Goal: Task Accomplishment & Management: Manage account settings

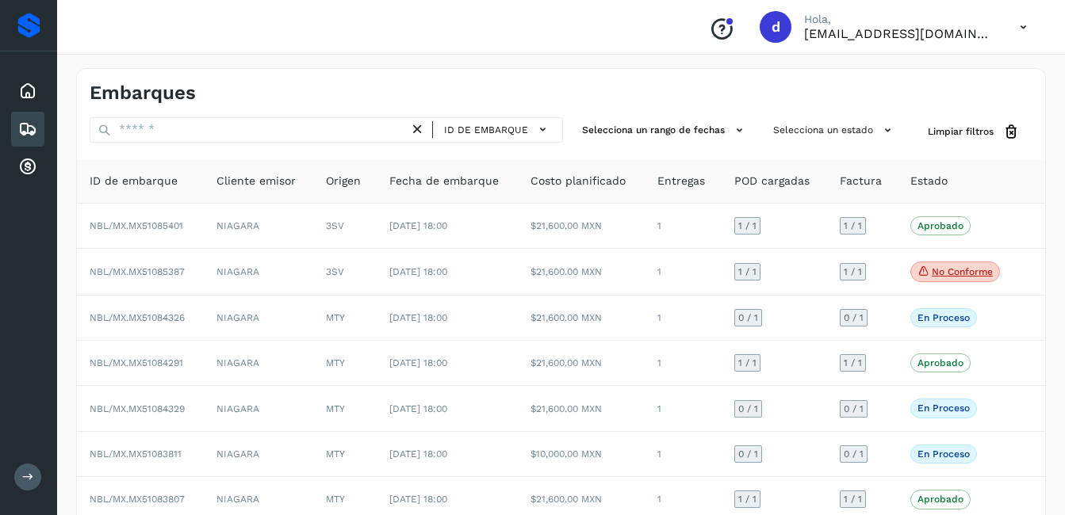
scroll to position [61, 0]
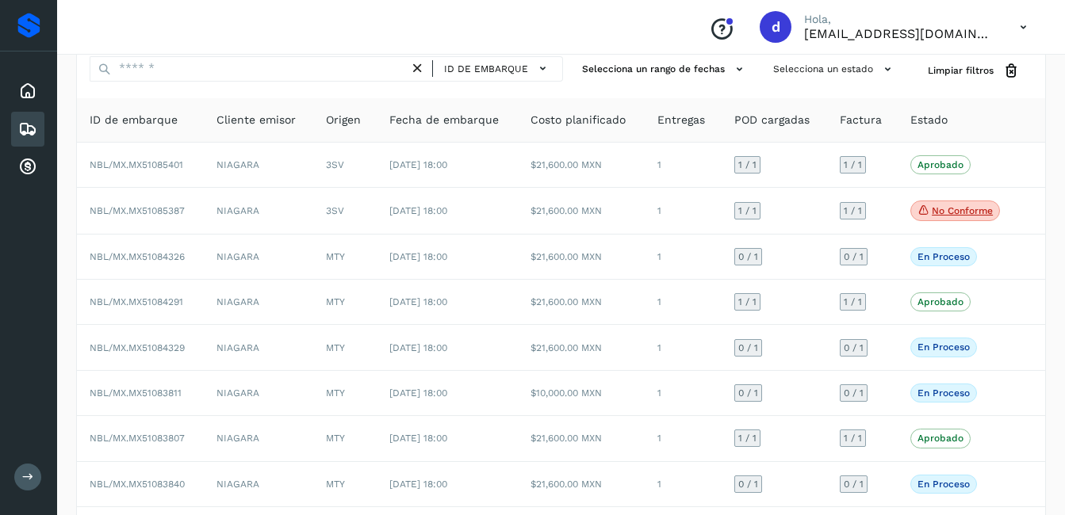
click at [17, 128] on div "Embarques" at bounding box center [27, 129] width 33 height 35
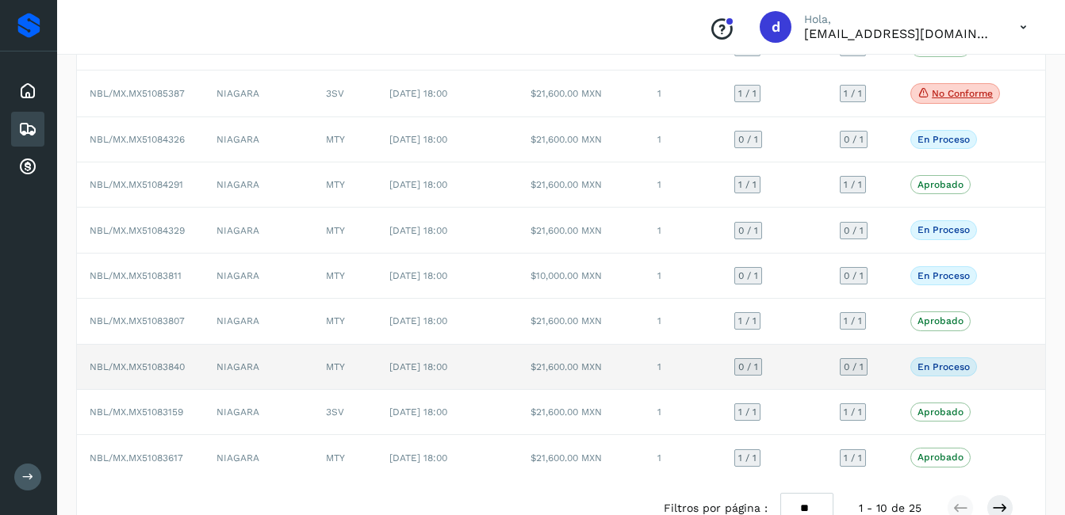
scroll to position [220, 0]
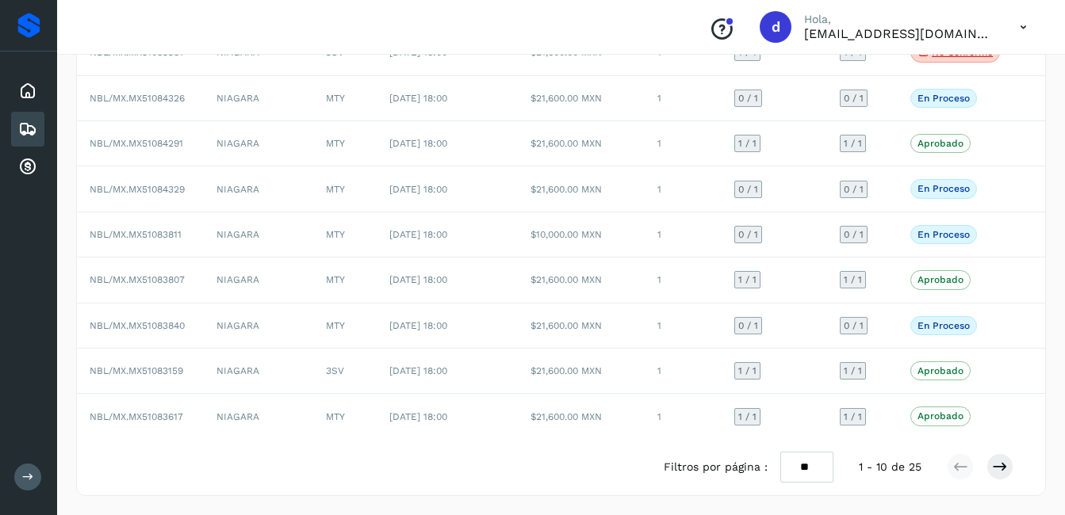
click at [985, 466] on div at bounding box center [979, 466] width 67 height 27
click at [996, 464] on icon at bounding box center [1000, 467] width 16 height 16
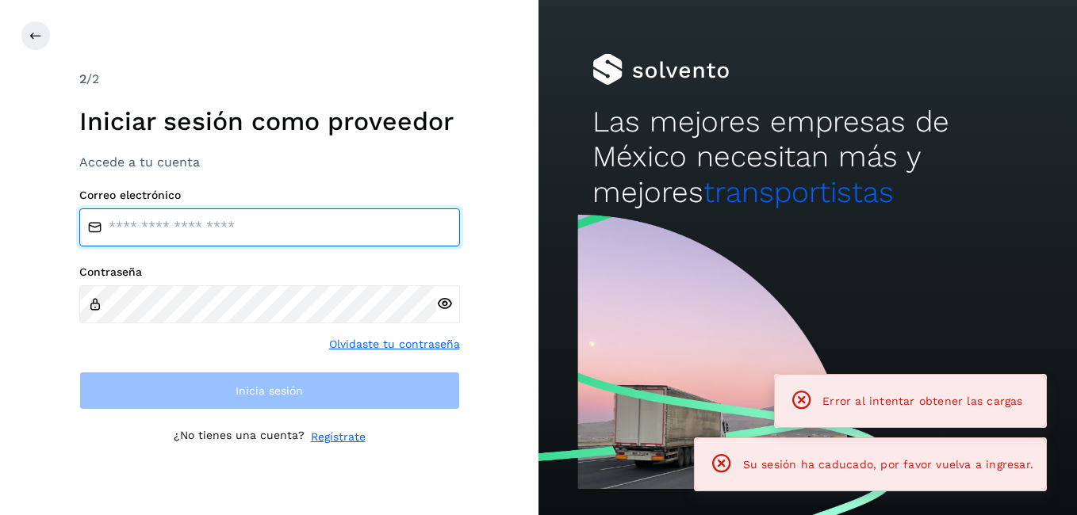
type input "**********"
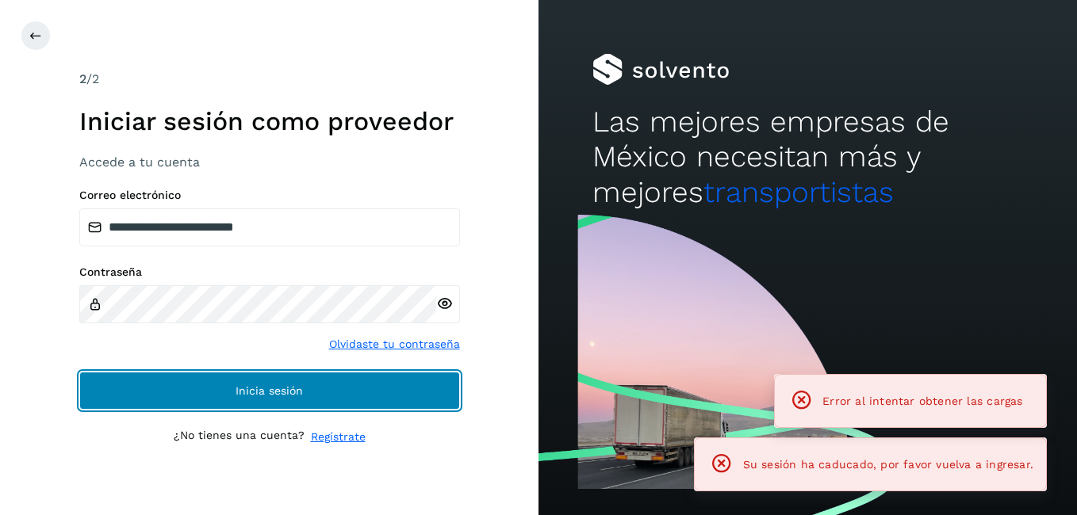
click at [218, 378] on button "Inicia sesión" at bounding box center [269, 391] width 381 height 38
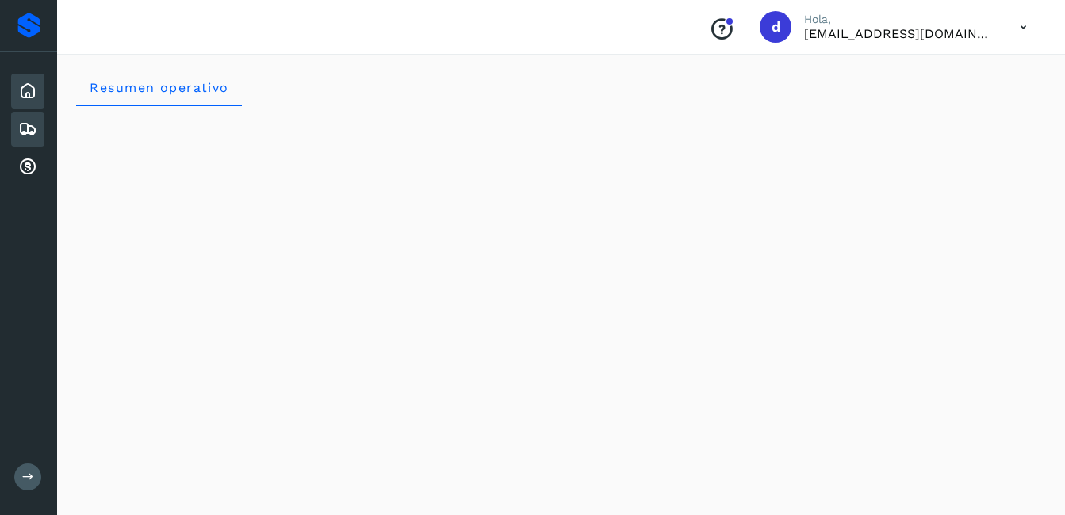
click at [29, 125] on icon at bounding box center [27, 129] width 19 height 19
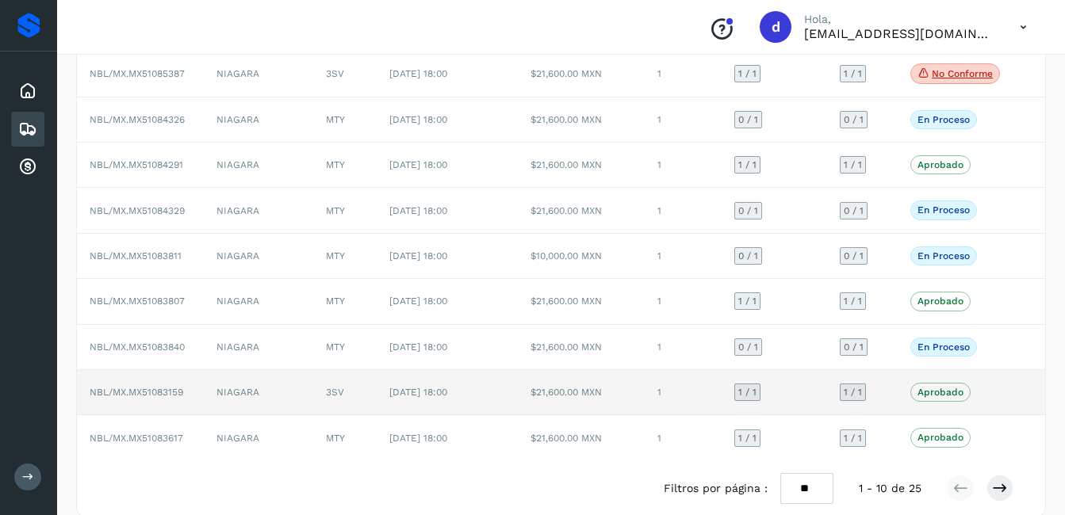
scroll to position [220, 0]
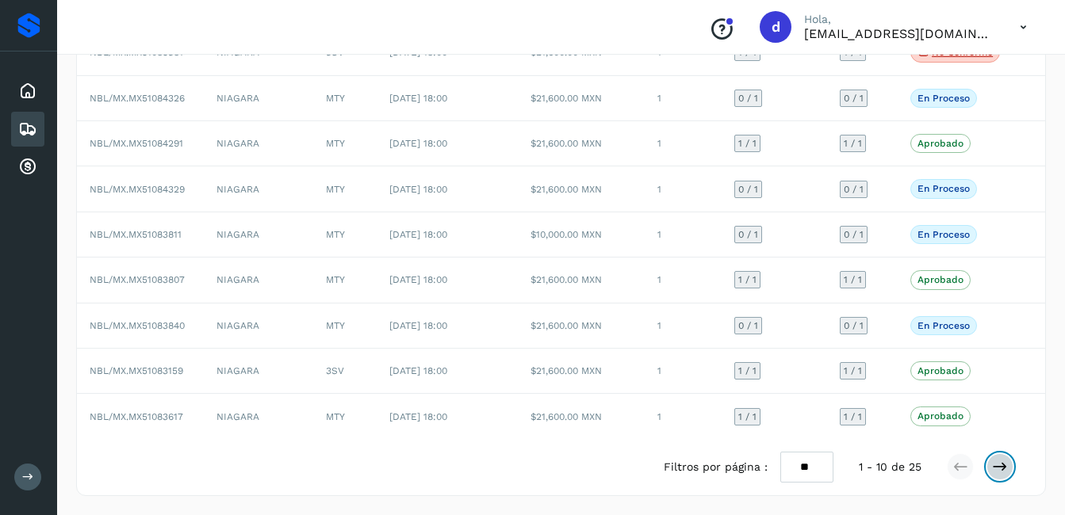
click at [1003, 472] on icon at bounding box center [1000, 467] width 16 height 16
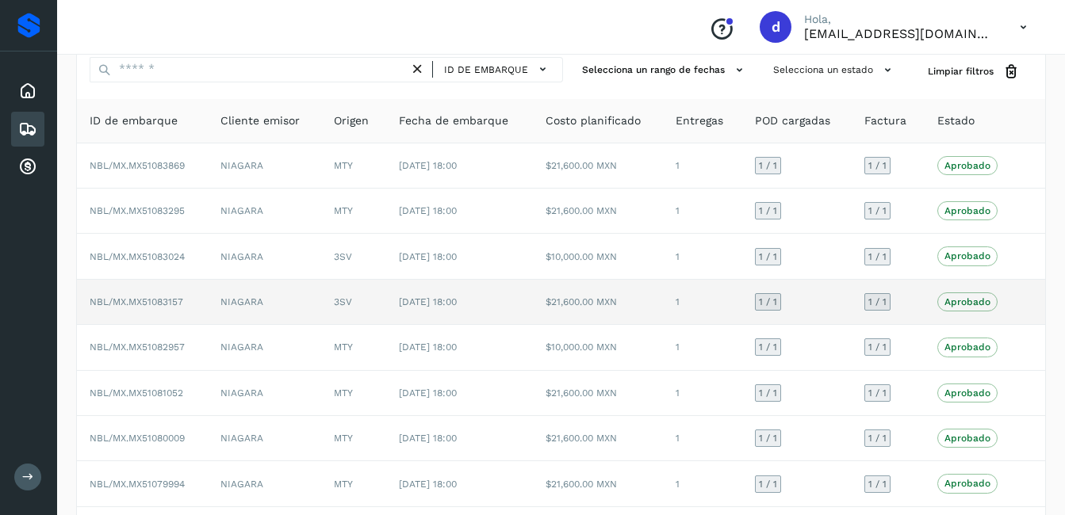
scroll to position [0, 0]
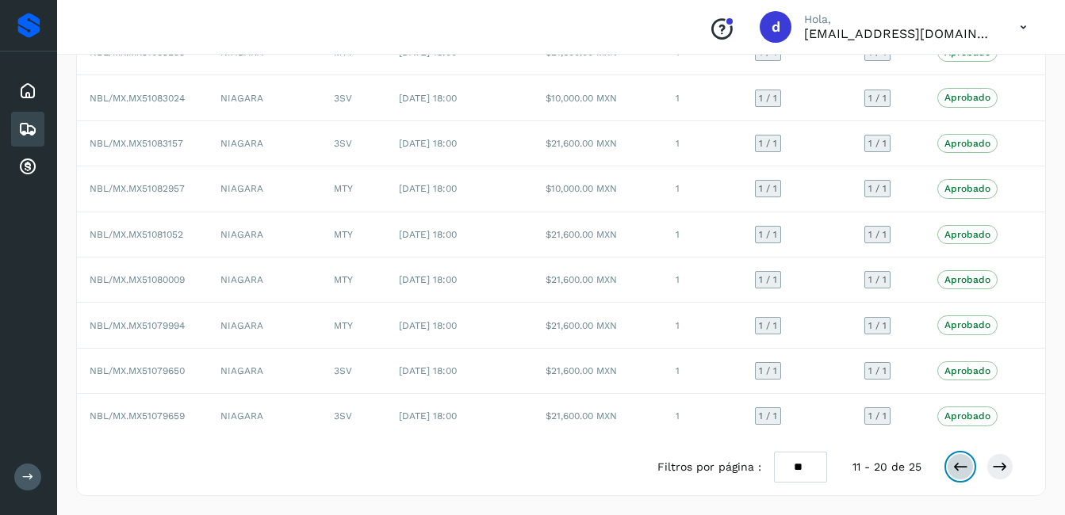
click at [957, 467] on icon at bounding box center [960, 467] width 16 height 16
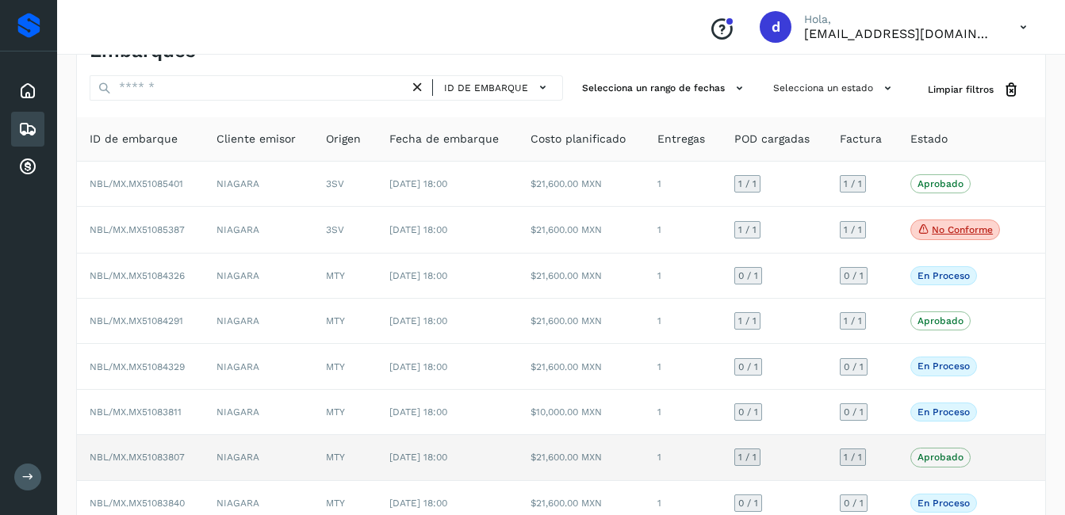
scroll to position [79, 0]
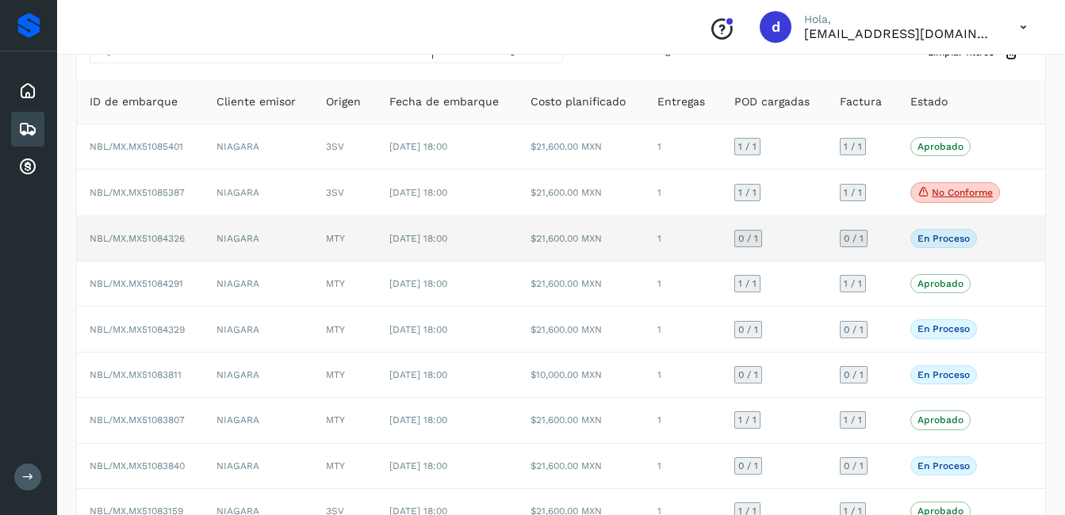
click at [959, 240] on p "En proceso" at bounding box center [943, 238] width 52 height 11
click at [333, 244] on td "MTY" at bounding box center [344, 238] width 63 height 45
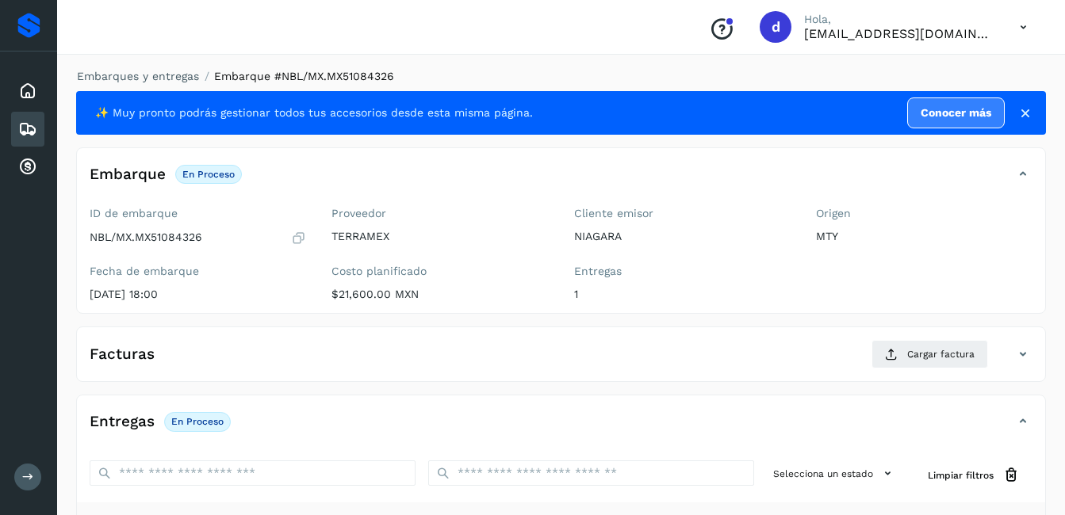
click at [143, 350] on h4 "Facturas" at bounding box center [122, 355] width 65 height 18
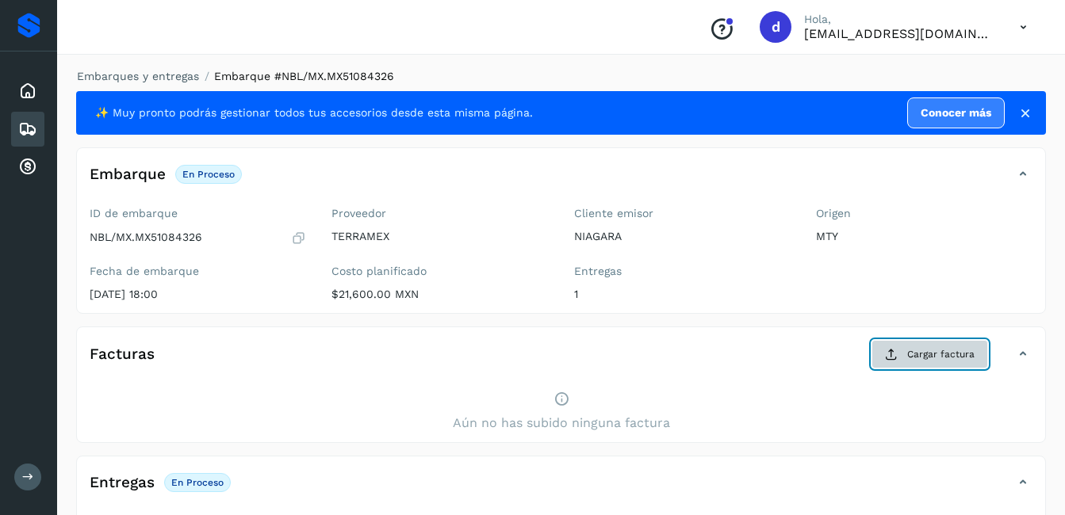
click at [965, 350] on span "Cargar factura" at bounding box center [940, 354] width 67 height 14
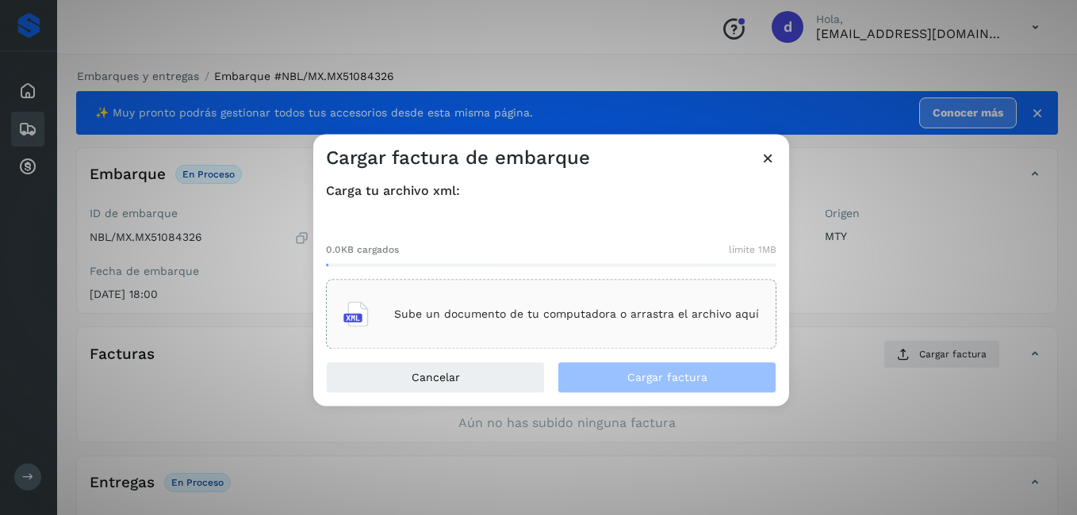
click at [450, 325] on div "Sube un documento de tu computadora o arrastra el archivo aquí" at bounding box center [550, 314] width 415 height 43
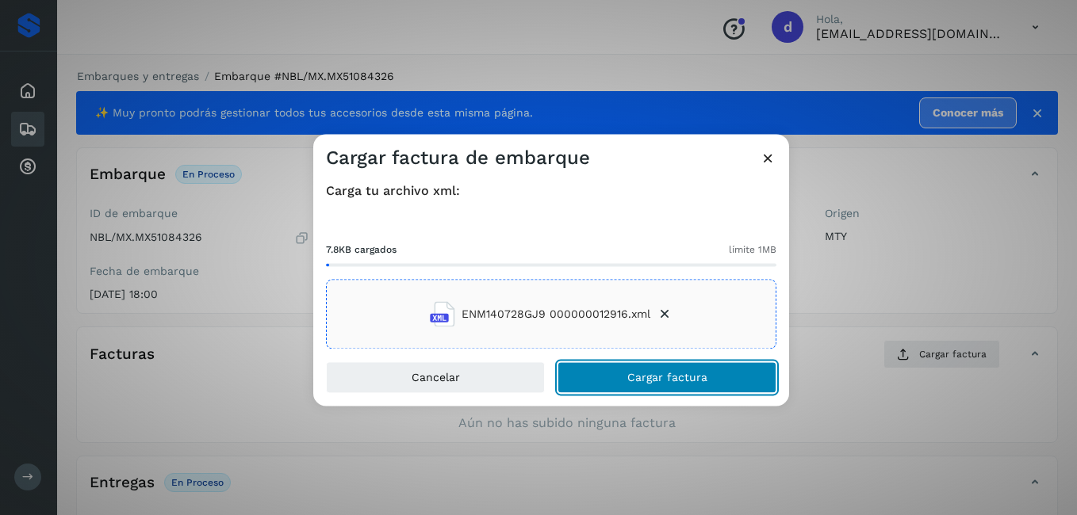
click at [647, 381] on span "Cargar factura" at bounding box center [667, 378] width 80 height 11
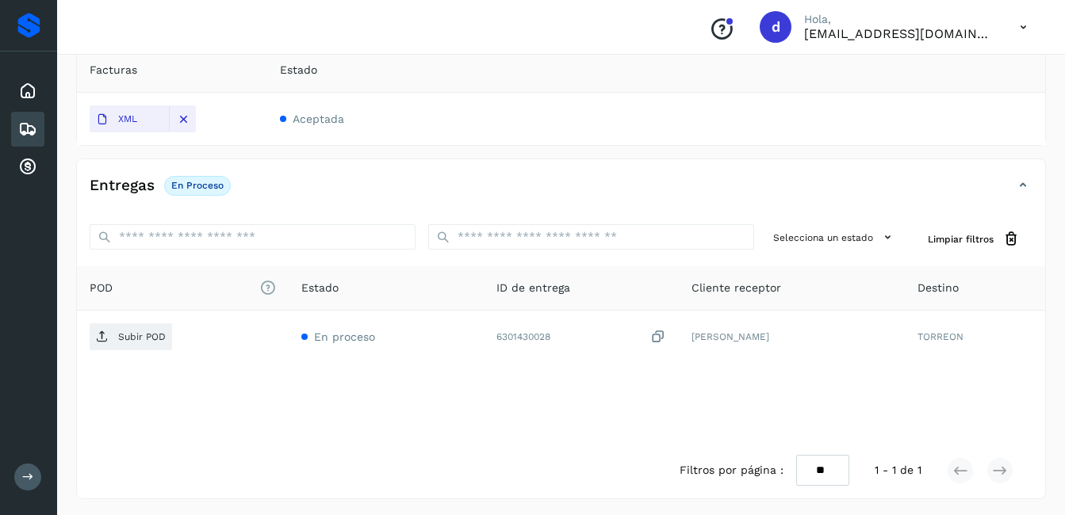
scroll to position [335, 0]
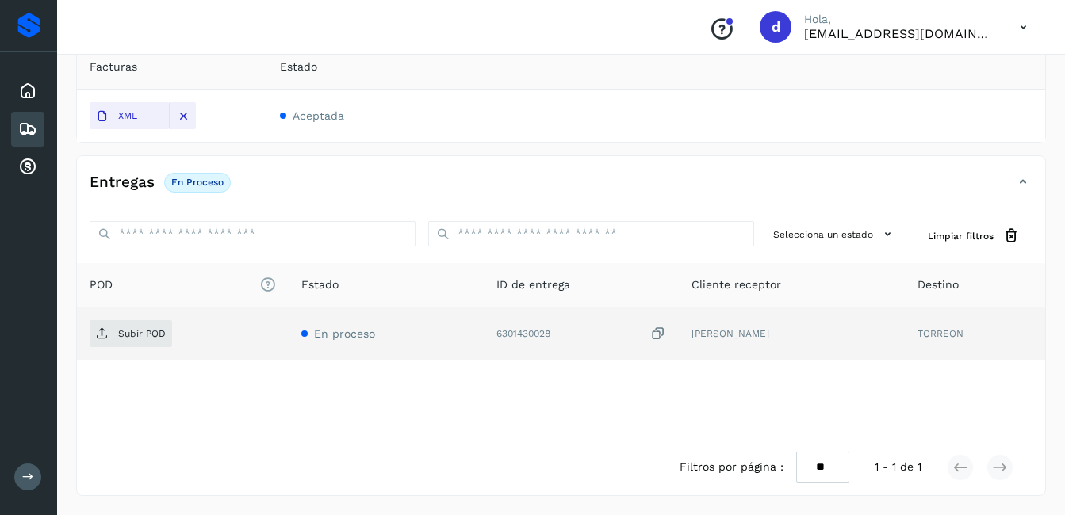
click at [667, 339] on td "6301430028" at bounding box center [581, 334] width 195 height 52
click at [136, 340] on span "Subir POD" at bounding box center [131, 333] width 82 height 25
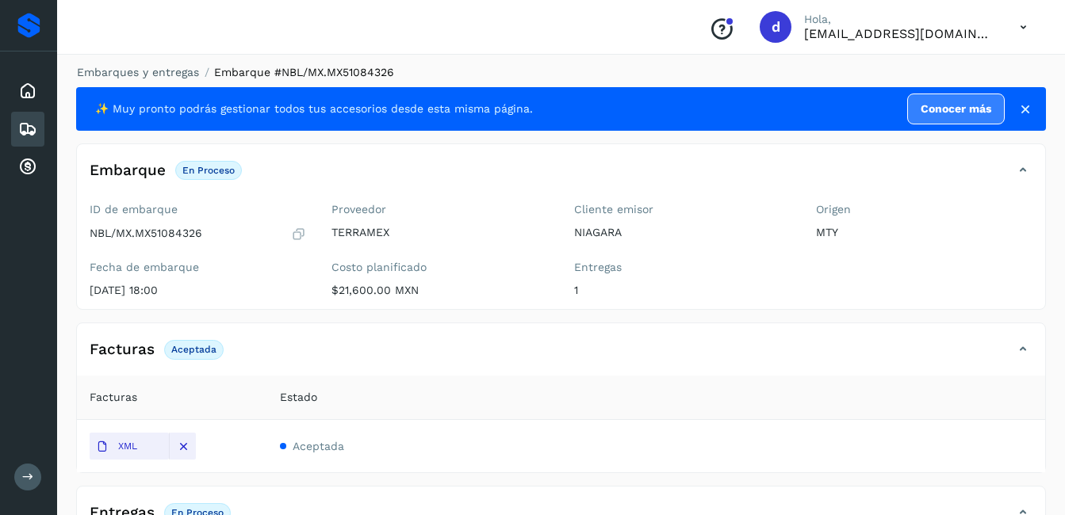
scroll to position [0, 0]
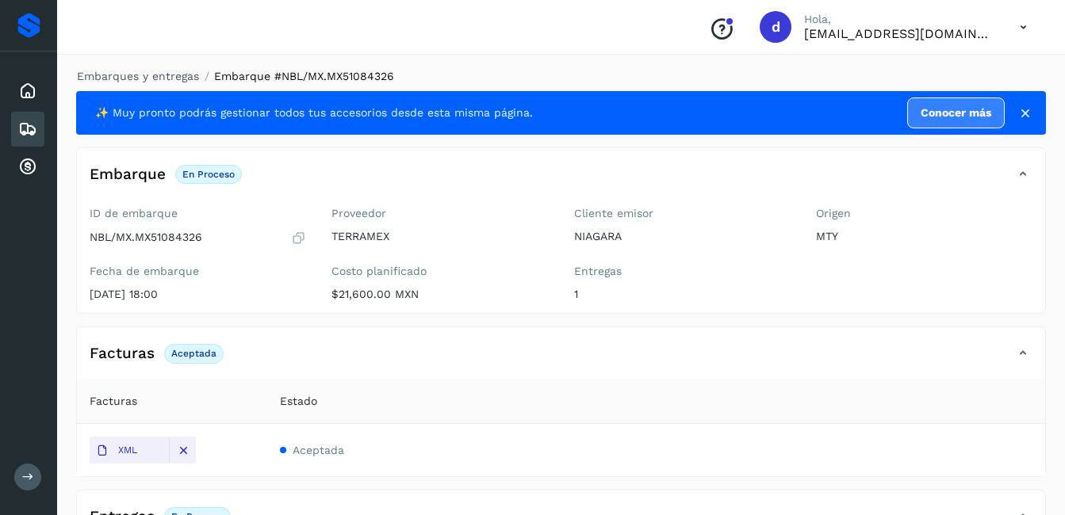
click at [303, 238] on icon at bounding box center [298, 238] width 15 height 16
click at [40, 123] on div "Embarques" at bounding box center [27, 129] width 33 height 35
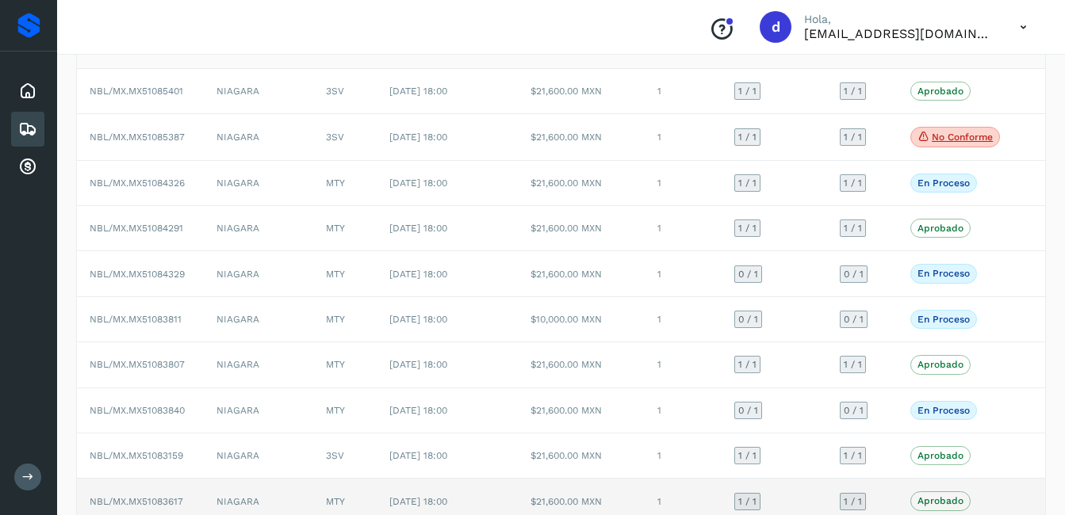
scroll to position [220, 0]
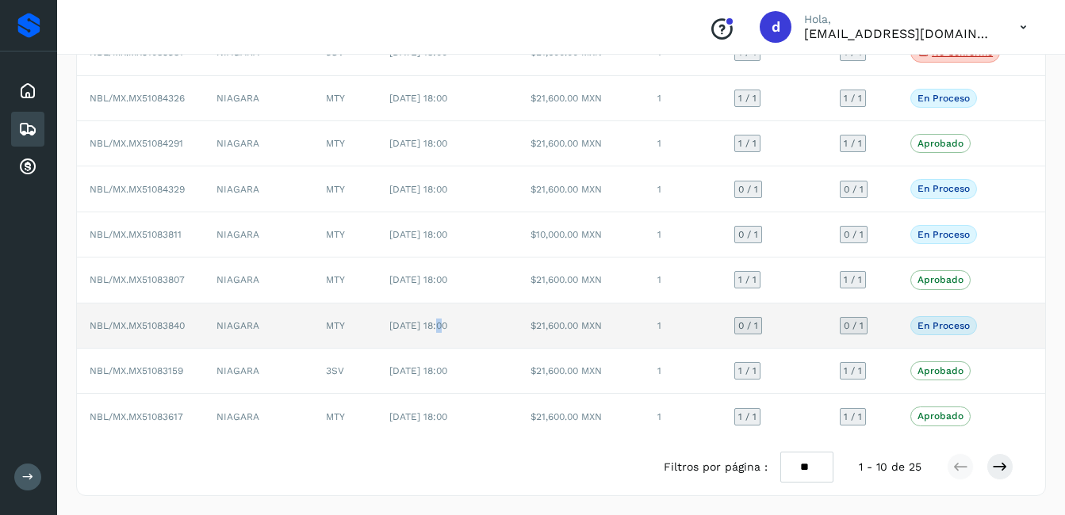
click at [445, 324] on span "[DATE] 18:00" at bounding box center [418, 325] width 58 height 11
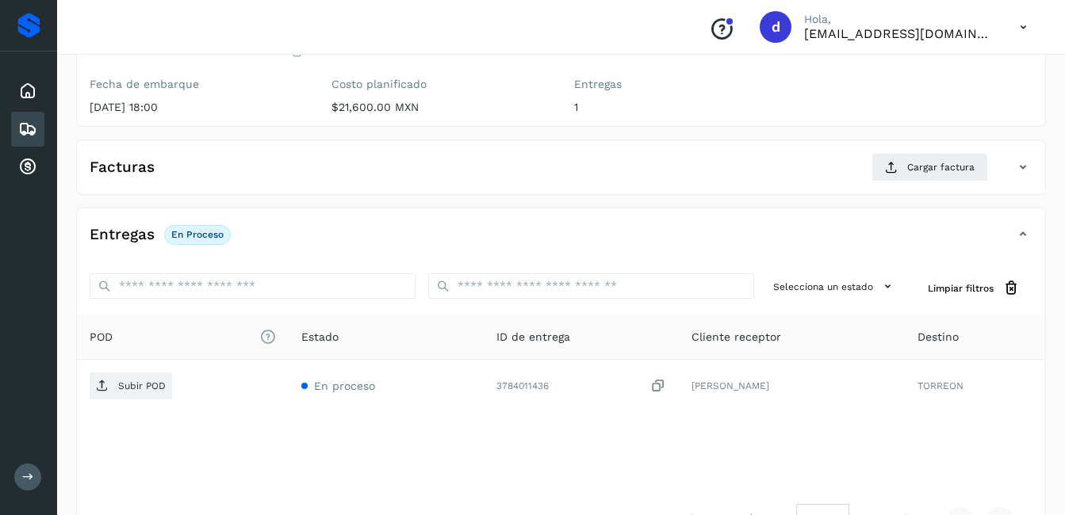
scroll to position [160, 0]
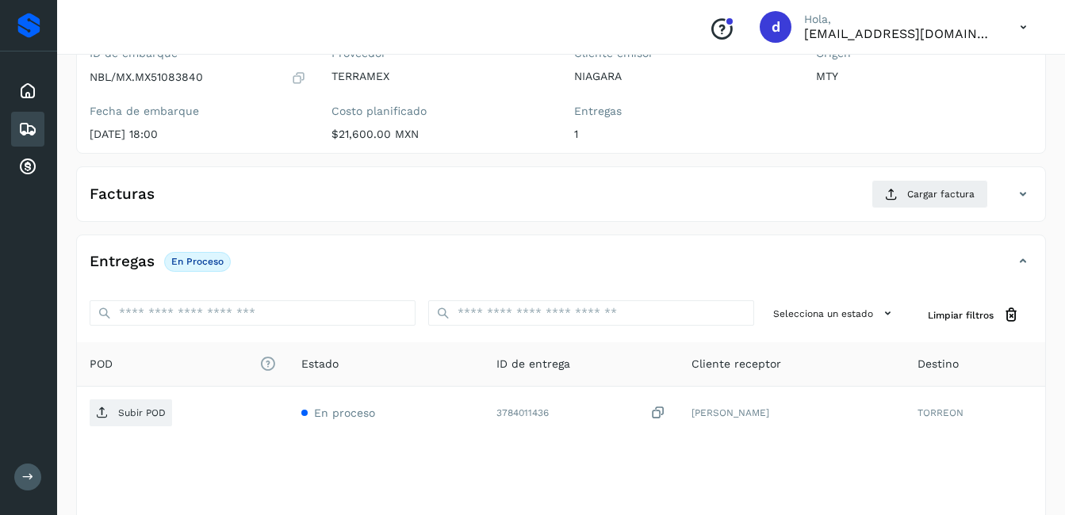
click at [27, 123] on icon at bounding box center [27, 129] width 19 height 19
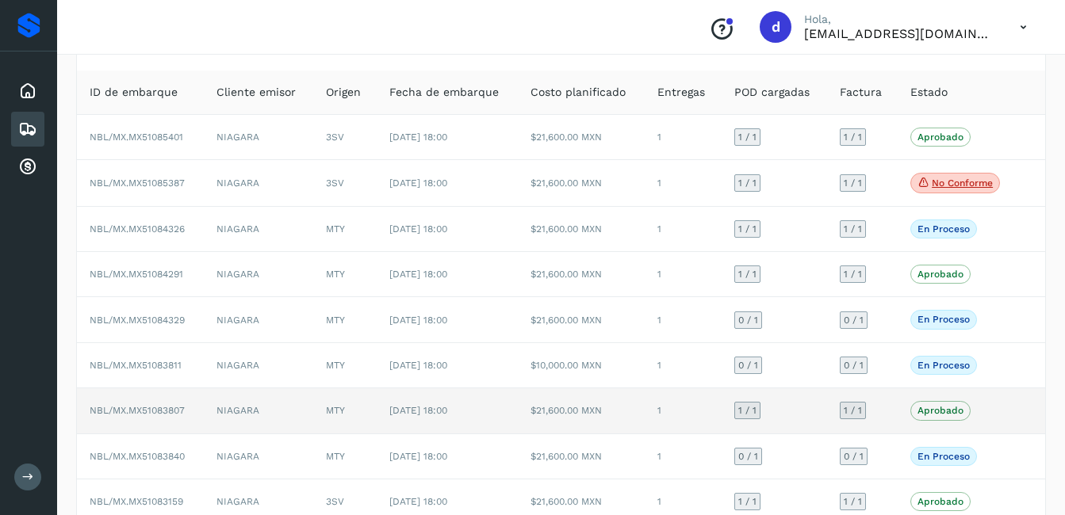
scroll to position [220, 0]
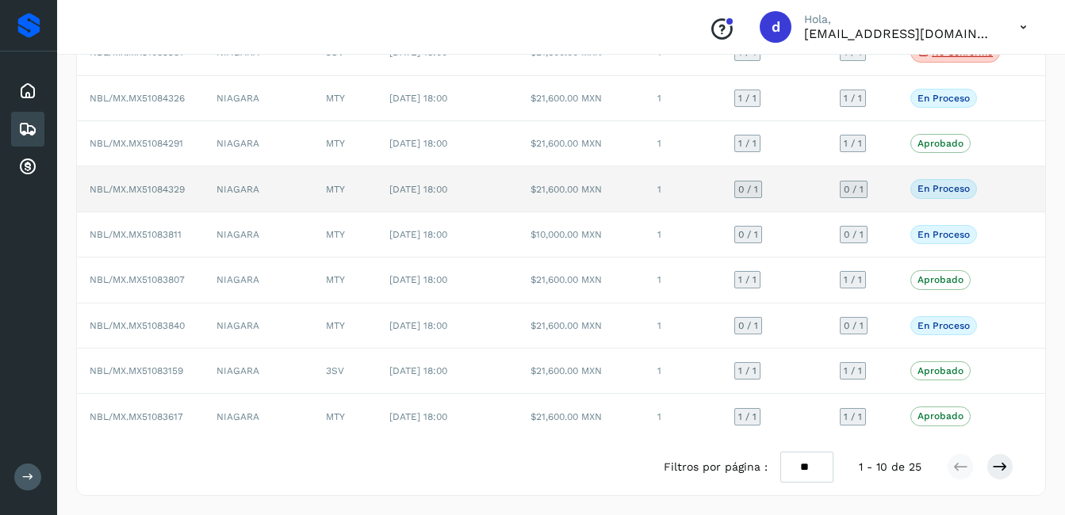
click at [572, 186] on td "$21,600.00 MXN" at bounding box center [581, 188] width 127 height 45
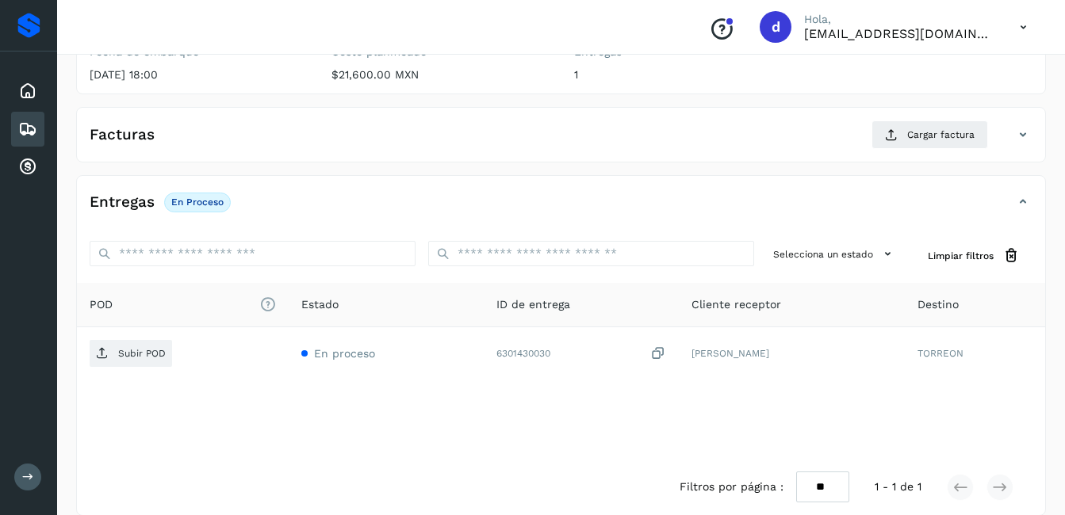
click at [25, 131] on icon at bounding box center [27, 129] width 19 height 19
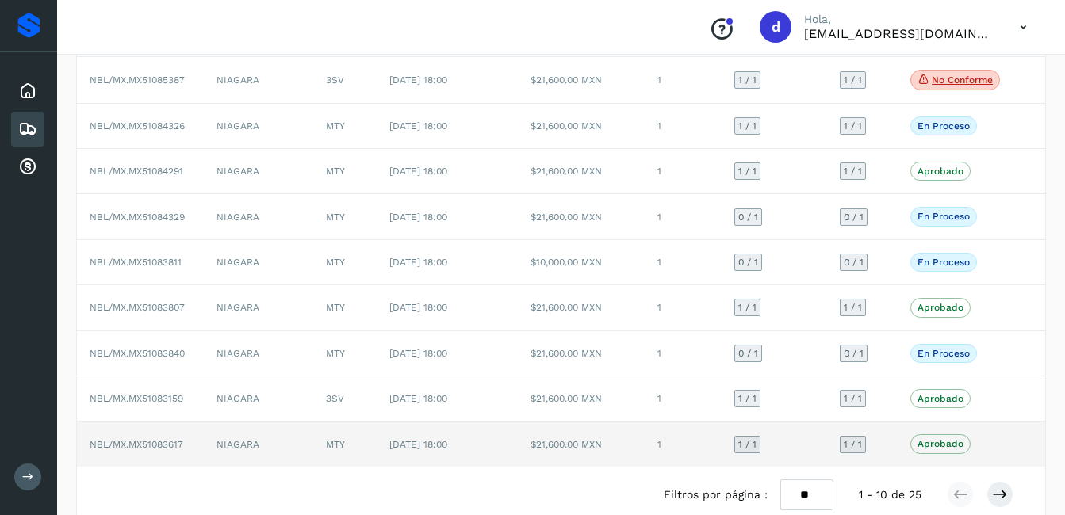
scroll to position [220, 0]
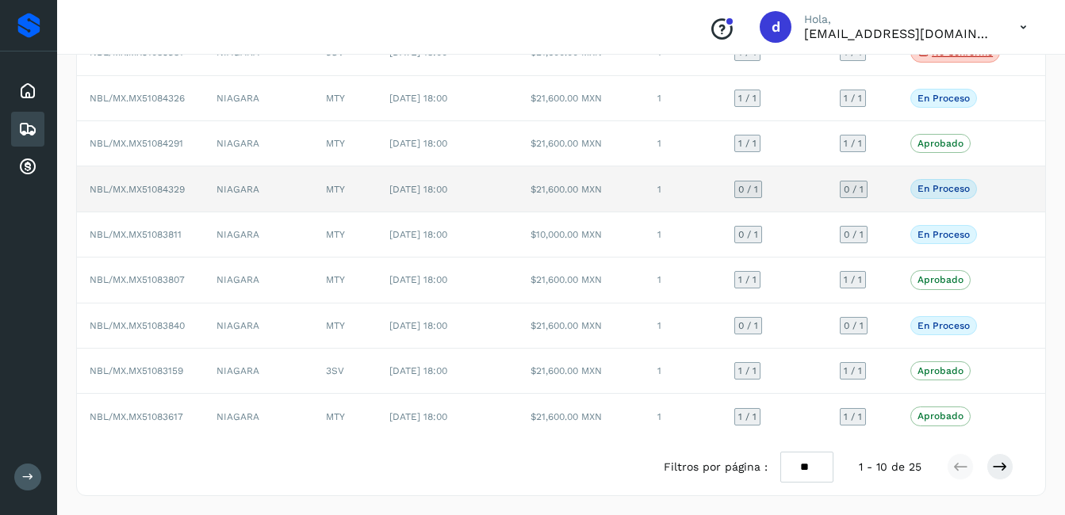
click at [935, 190] on p "En proceso" at bounding box center [943, 188] width 52 height 11
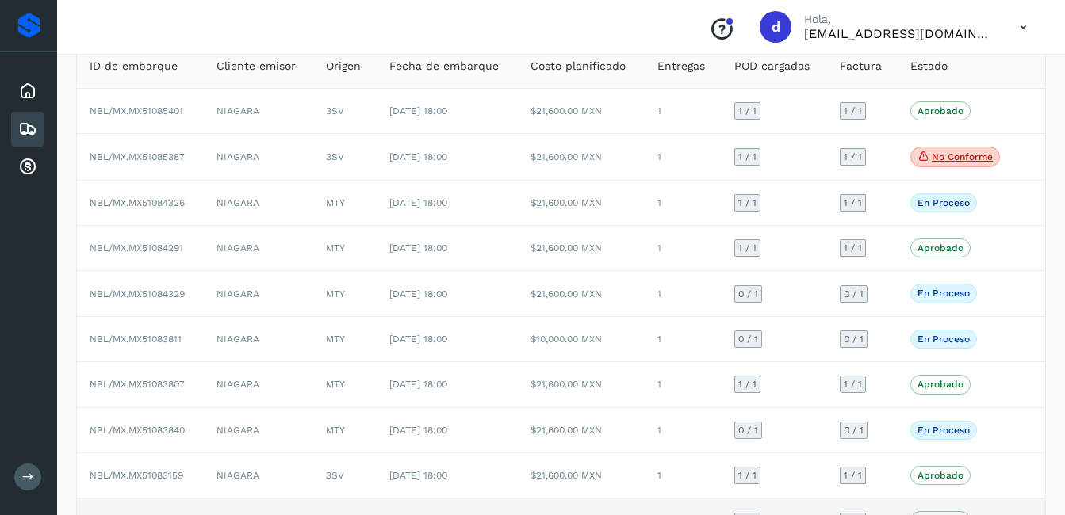
scroll to position [140, 0]
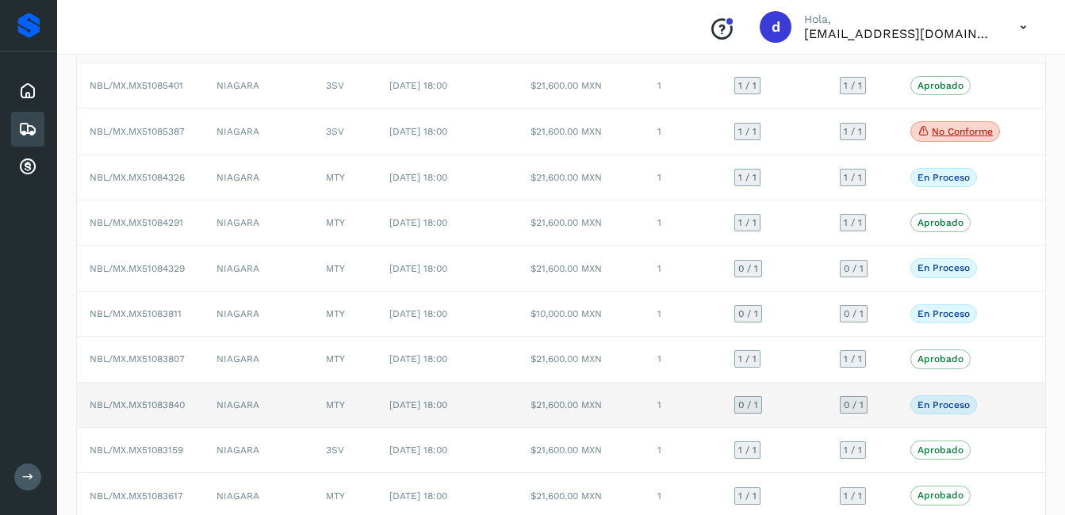
click at [942, 407] on p "En proceso" at bounding box center [943, 405] width 52 height 11
drag, startPoint x: 933, startPoint y: 402, endPoint x: 917, endPoint y: 402, distance: 15.9
click at [917, 402] on p "En proceso" at bounding box center [943, 405] width 52 height 11
click at [379, 406] on td "[DATE] 18:00" at bounding box center [447, 405] width 141 height 45
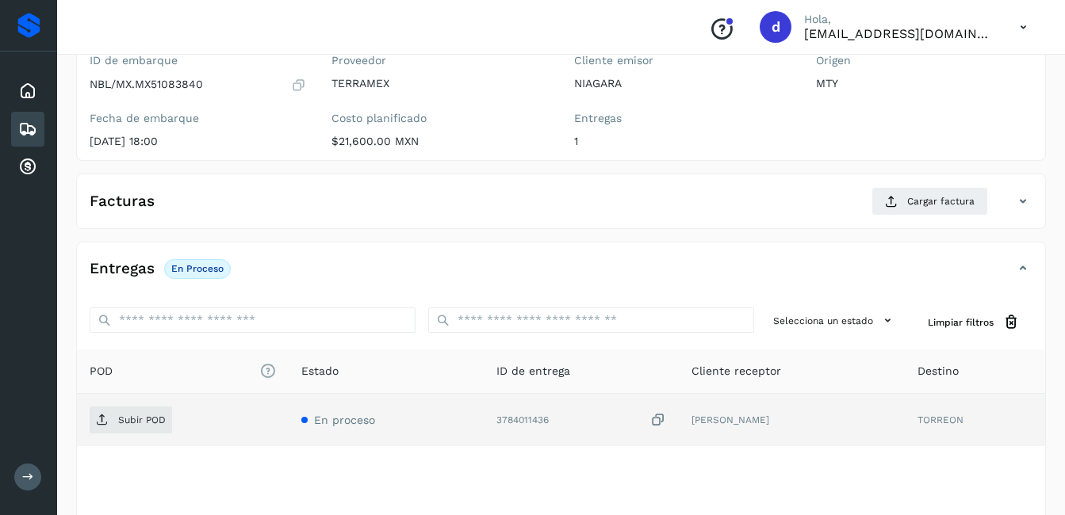
scroll to position [160, 0]
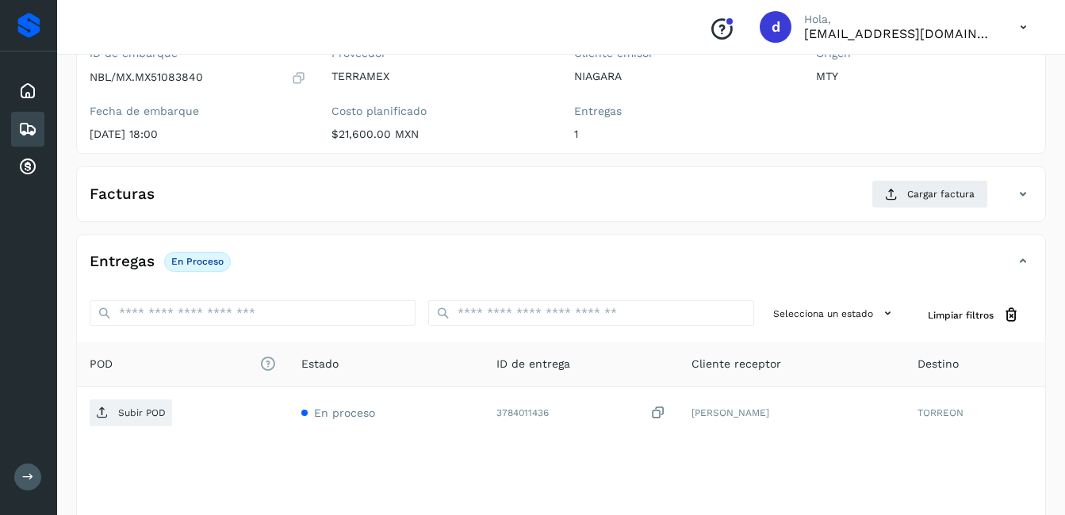
click at [124, 197] on h4 "Facturas" at bounding box center [122, 194] width 65 height 18
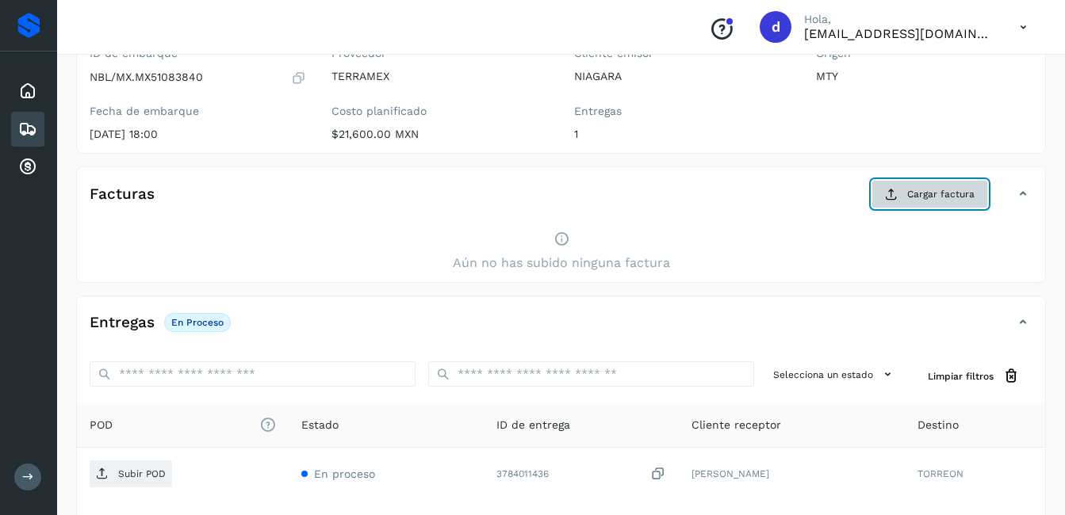
click at [931, 197] on span "Cargar factura" at bounding box center [940, 194] width 67 height 14
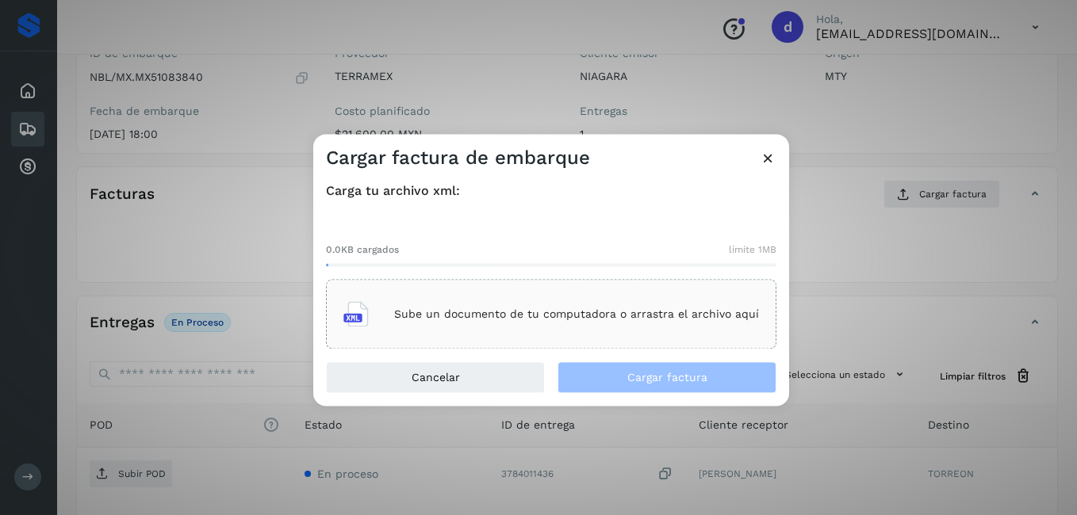
click at [533, 309] on p "Sube un documento de tu computadora o arrastra el archivo aquí" at bounding box center [576, 314] width 365 height 13
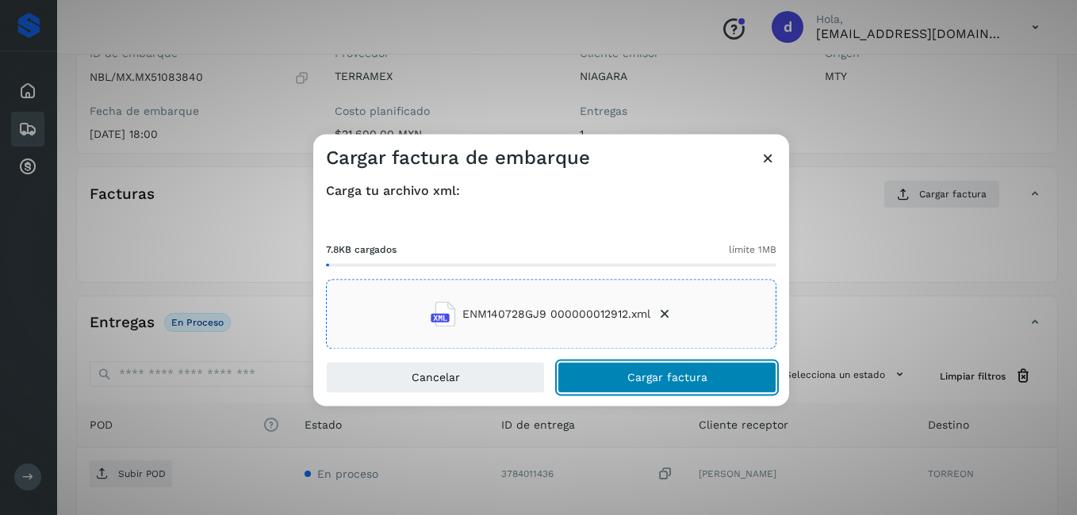
click at [673, 377] on span "Cargar factura" at bounding box center [667, 378] width 80 height 11
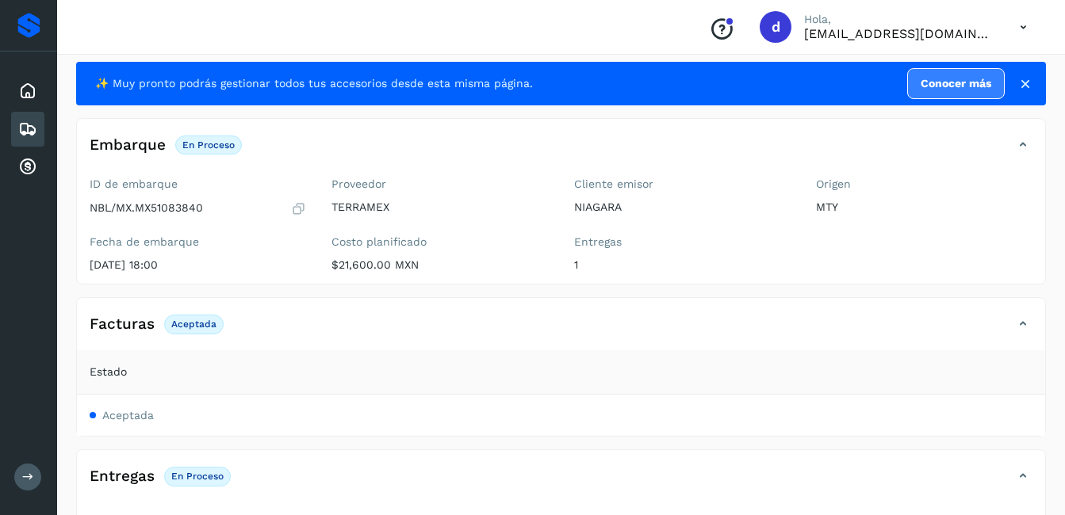
scroll to position [2, 0]
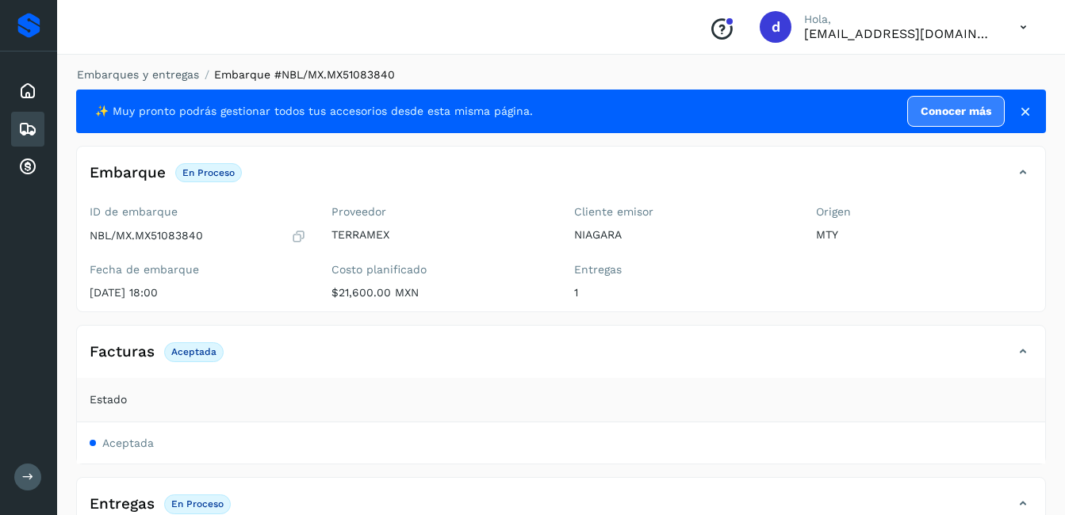
click at [202, 353] on p "Aceptada" at bounding box center [193, 351] width 45 height 11
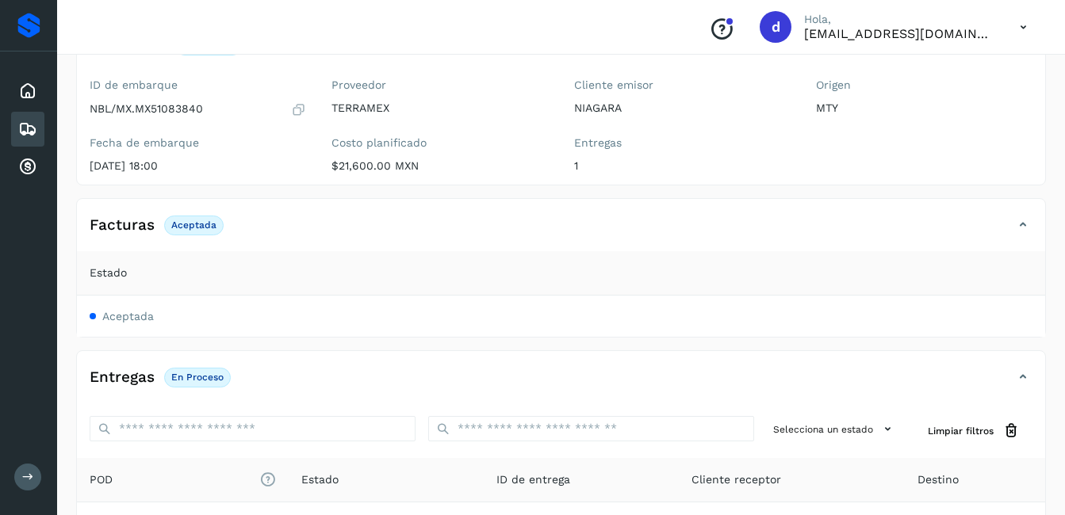
scroll to position [160, 0]
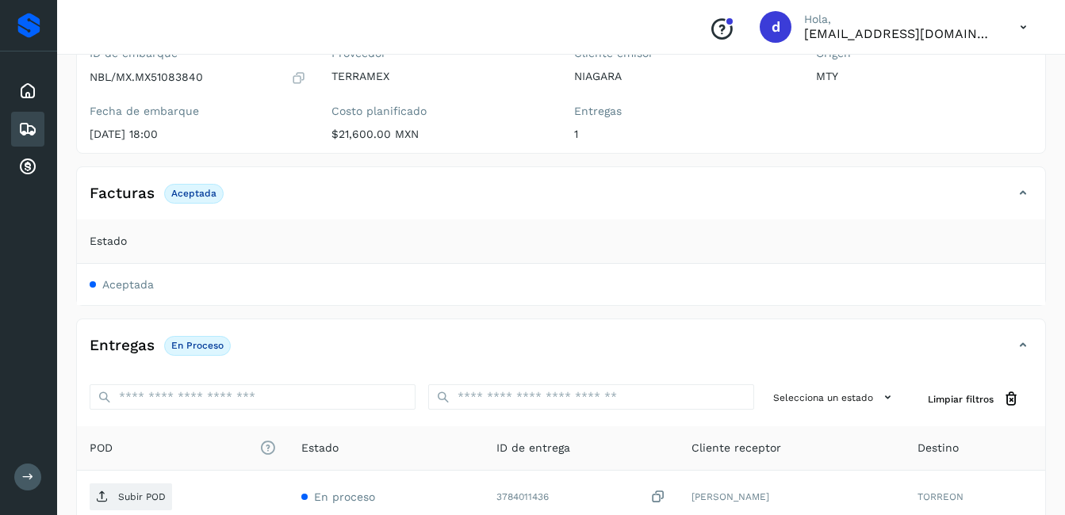
click at [128, 289] on span "Aceptada" at bounding box center [128, 284] width 52 height 13
click at [140, 289] on span "Aceptada" at bounding box center [128, 284] width 52 height 13
click at [108, 237] on span "Estado" at bounding box center [108, 241] width 37 height 17
click at [150, 196] on h4 "Facturas" at bounding box center [122, 194] width 65 height 18
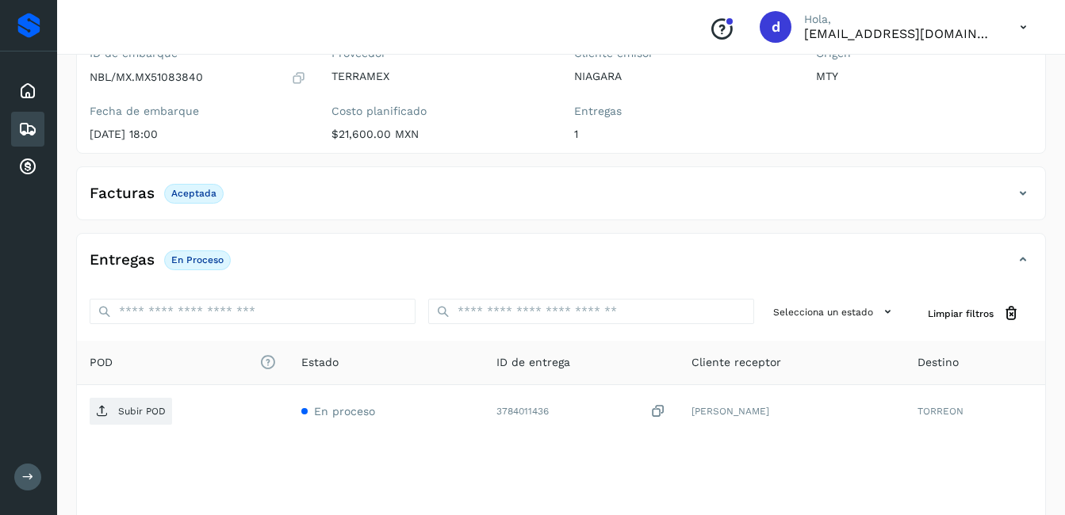
click at [148, 200] on h4 "Facturas" at bounding box center [122, 194] width 65 height 18
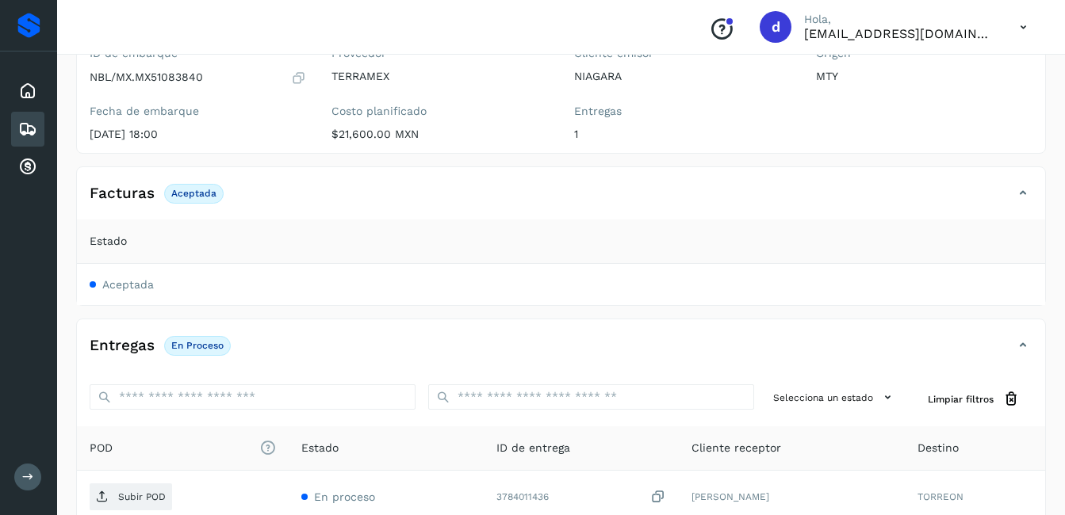
click at [104, 286] on span "Aceptada" at bounding box center [128, 284] width 52 height 13
click at [110, 244] on span "Estado" at bounding box center [108, 241] width 37 height 17
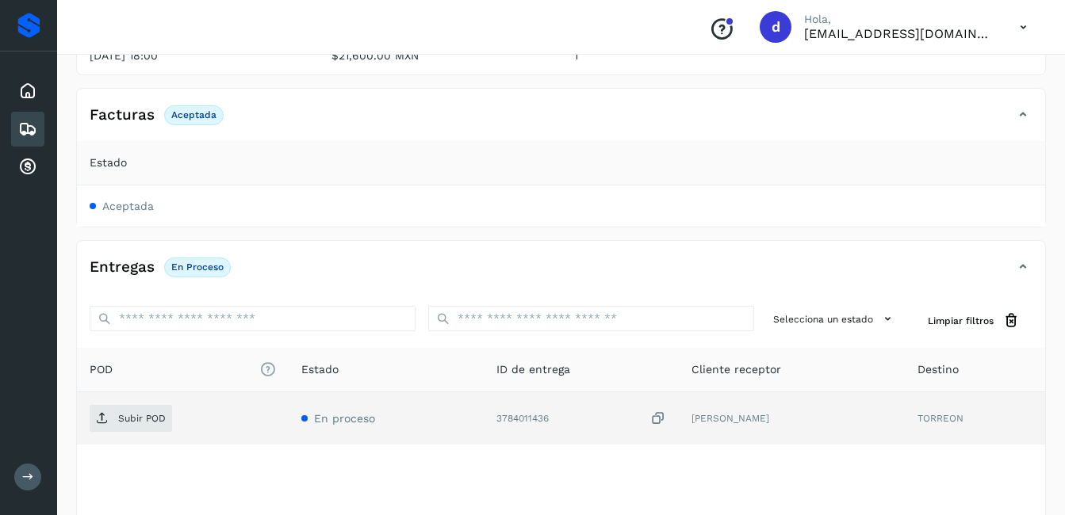
scroll to position [323, 0]
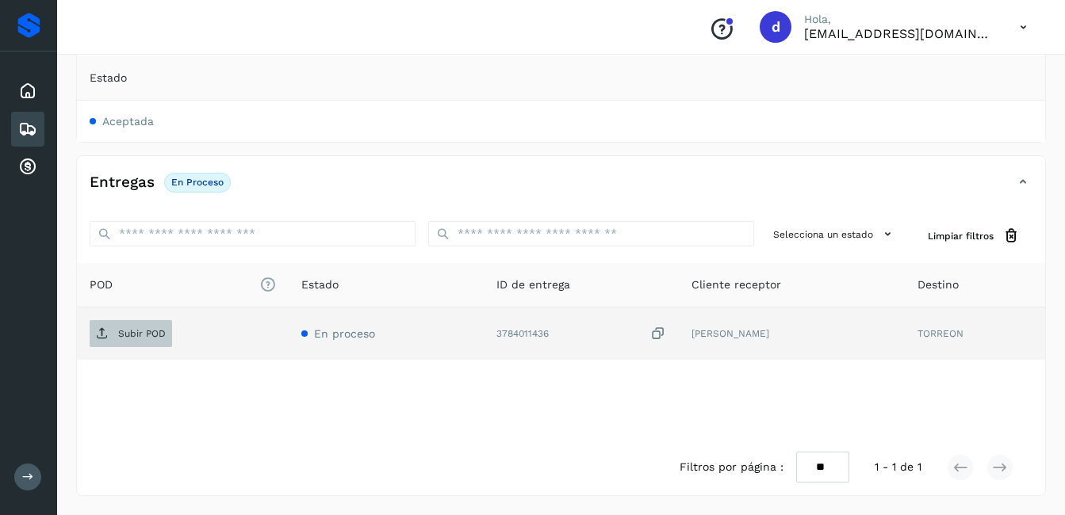
click at [101, 329] on icon at bounding box center [102, 333] width 13 height 13
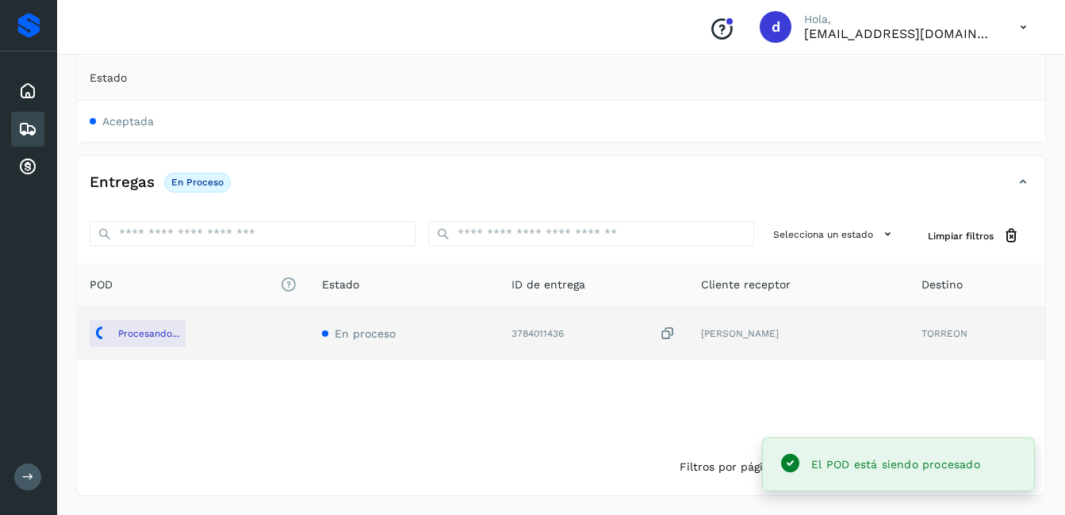
click at [120, 120] on span "Aceptada" at bounding box center [128, 121] width 52 height 13
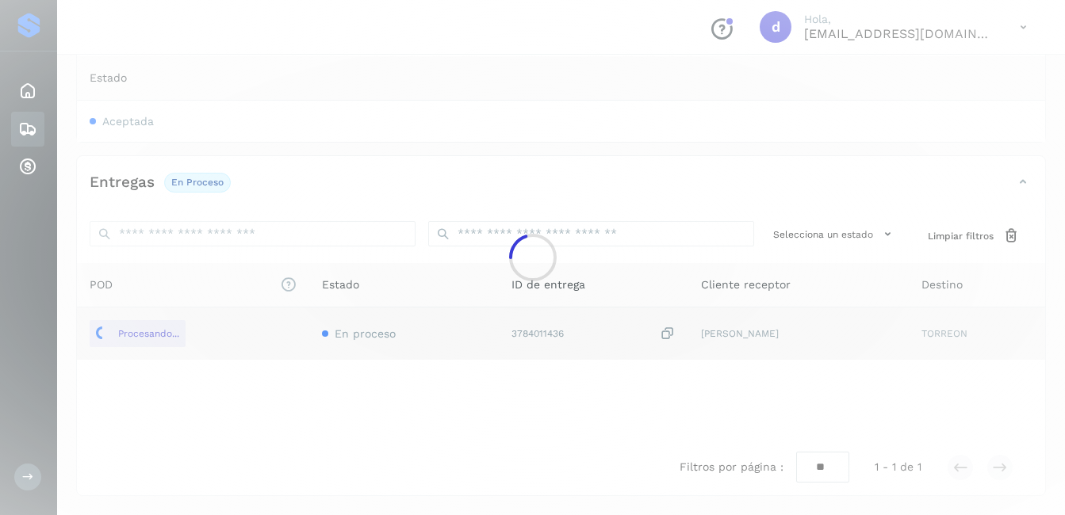
click at [117, 120] on div at bounding box center [532, 257] width 1065 height 515
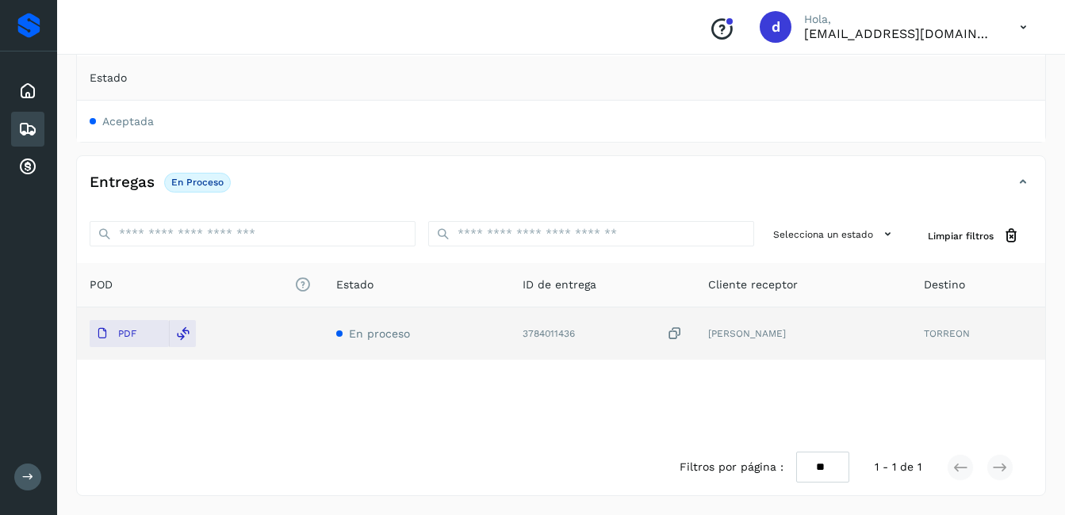
click at [117, 120] on span "Aceptada" at bounding box center [128, 121] width 52 height 13
click at [117, 117] on span "Aceptada" at bounding box center [128, 121] width 52 height 13
drag, startPoint x: 117, startPoint y: 117, endPoint x: 89, endPoint y: 122, distance: 28.9
click at [89, 122] on td "Aceptada" at bounding box center [561, 121] width 968 height 41
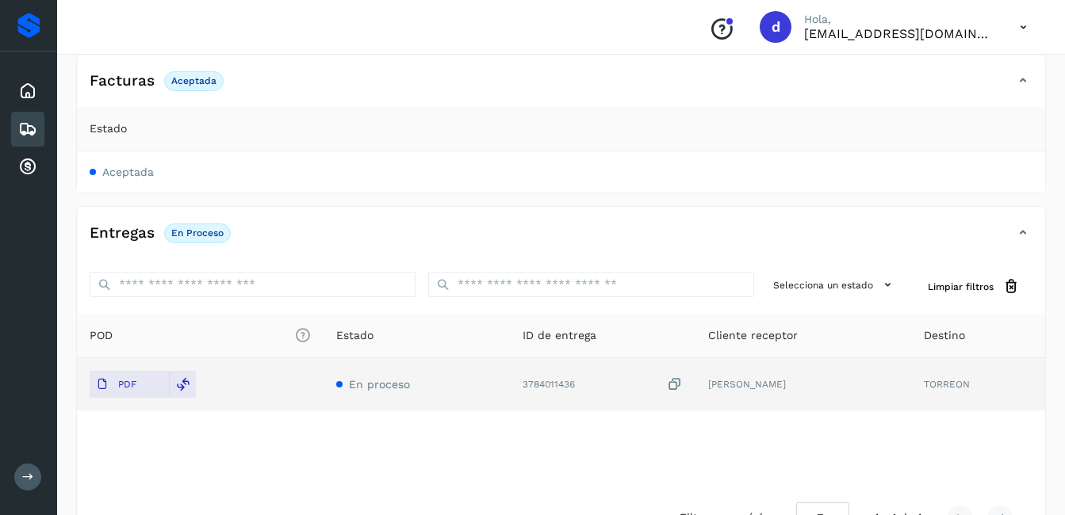
scroll to position [165, 0]
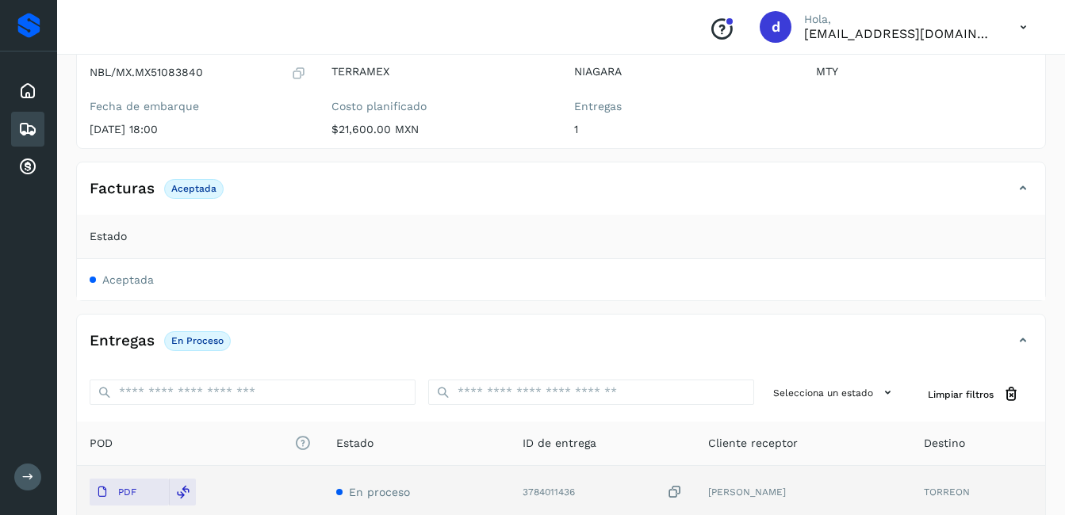
click at [143, 191] on h4 "Facturas" at bounding box center [122, 189] width 65 height 18
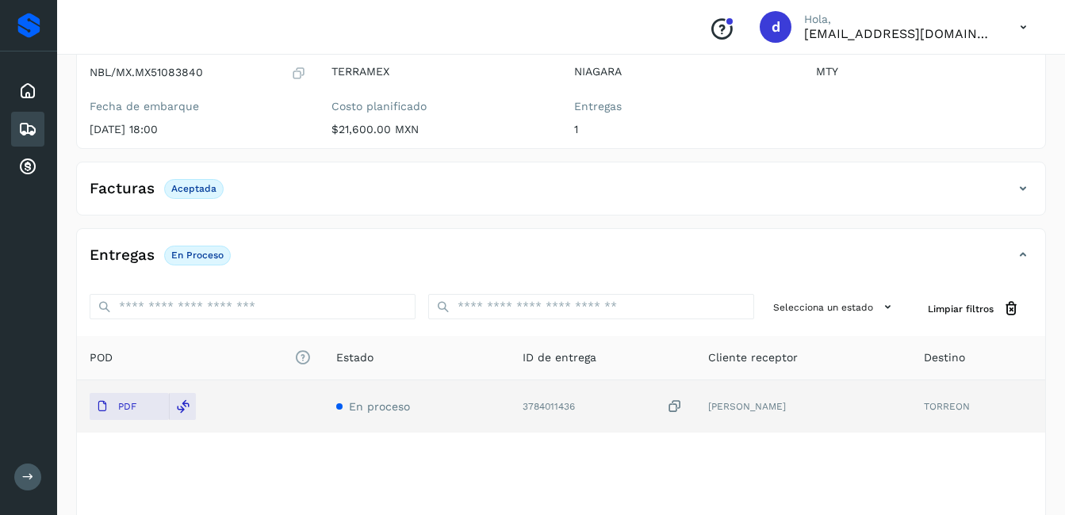
click at [148, 195] on h4 "Facturas" at bounding box center [122, 189] width 65 height 18
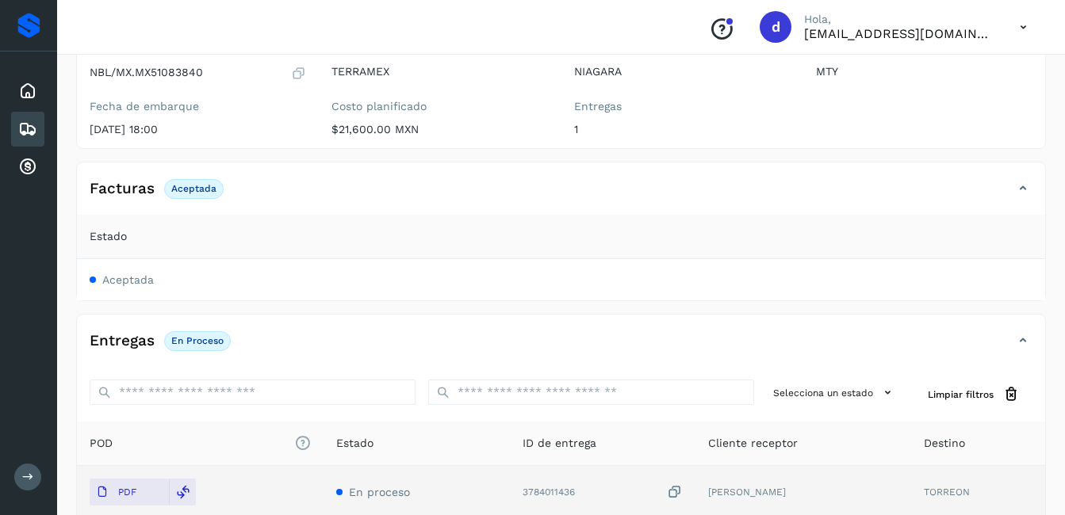
click at [117, 235] on span "Estado" at bounding box center [108, 236] width 37 height 17
click at [198, 189] on p "Aceptada" at bounding box center [193, 188] width 45 height 11
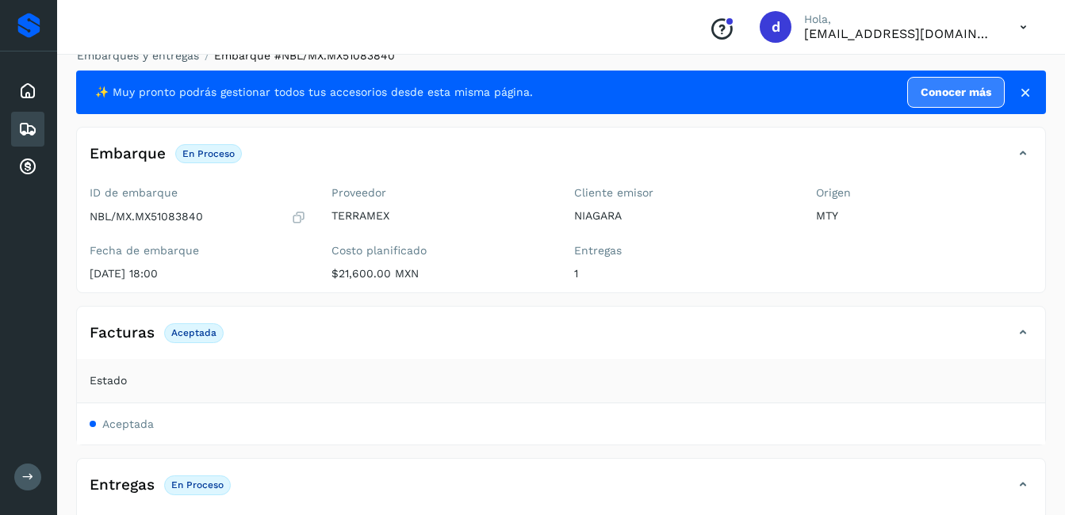
scroll to position [0, 0]
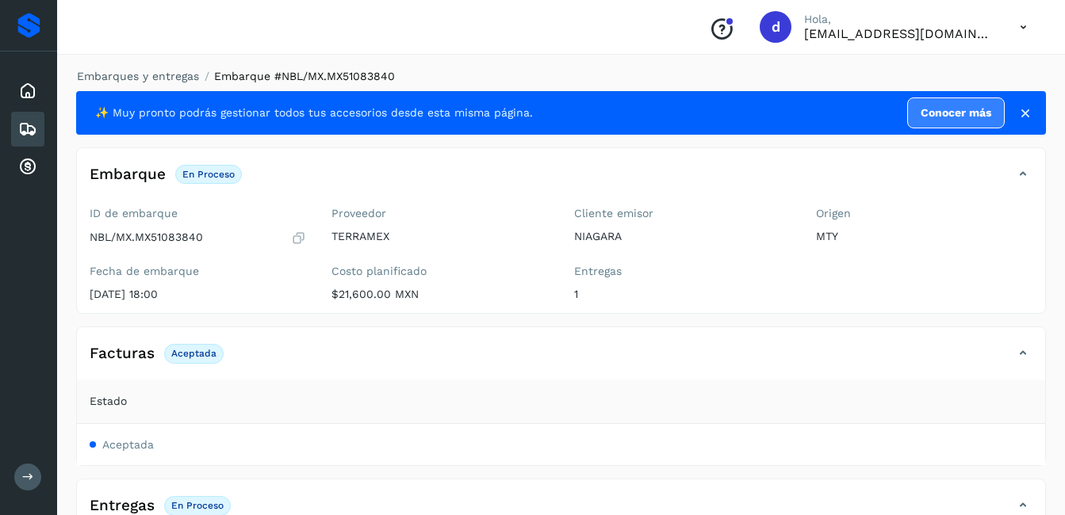
click at [420, 125] on div "✨ Muy pronto podrás gestionar todos tus accesorios desde esta misma página. Con…" at bounding box center [549, 113] width 909 height 31
click at [427, 108] on span "✨ Muy pronto podrás gestionar todos tus accesorios desde esta misma página." at bounding box center [314, 113] width 438 height 17
click at [227, 109] on span "✨ Muy pronto podrás gestionar todos tus accesorios desde esta misma página." at bounding box center [314, 113] width 438 height 17
click at [249, 122] on div "✨ Muy pronto podrás gestionar todos tus accesorios desde esta misma página. Con…" at bounding box center [560, 113] width 969 height 44
click at [251, 129] on div "✨ Muy pronto podrás gestionar todos tus accesorios desde esta misma página. Con…" at bounding box center [560, 113] width 969 height 44
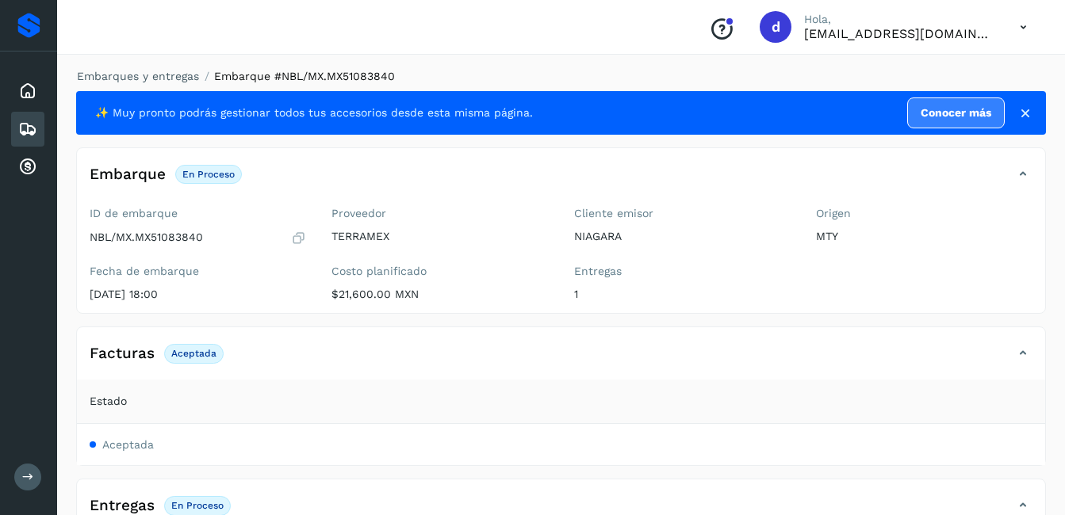
click at [256, 112] on span "✨ Muy pronto podrás gestionar todos tus accesorios desde esta misma página." at bounding box center [314, 113] width 438 height 17
click at [33, 83] on icon at bounding box center [27, 91] width 19 height 19
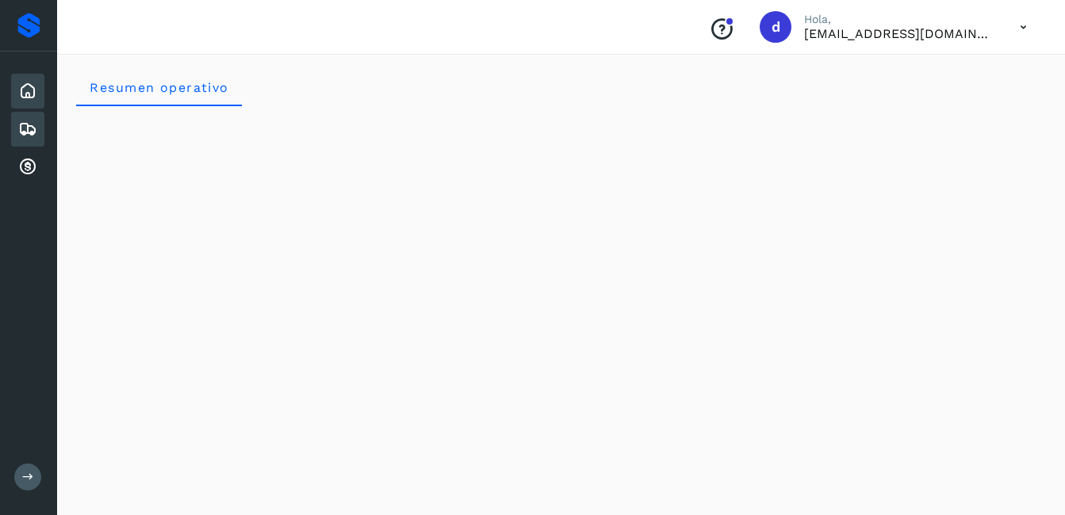
click at [29, 124] on icon at bounding box center [27, 129] width 19 height 19
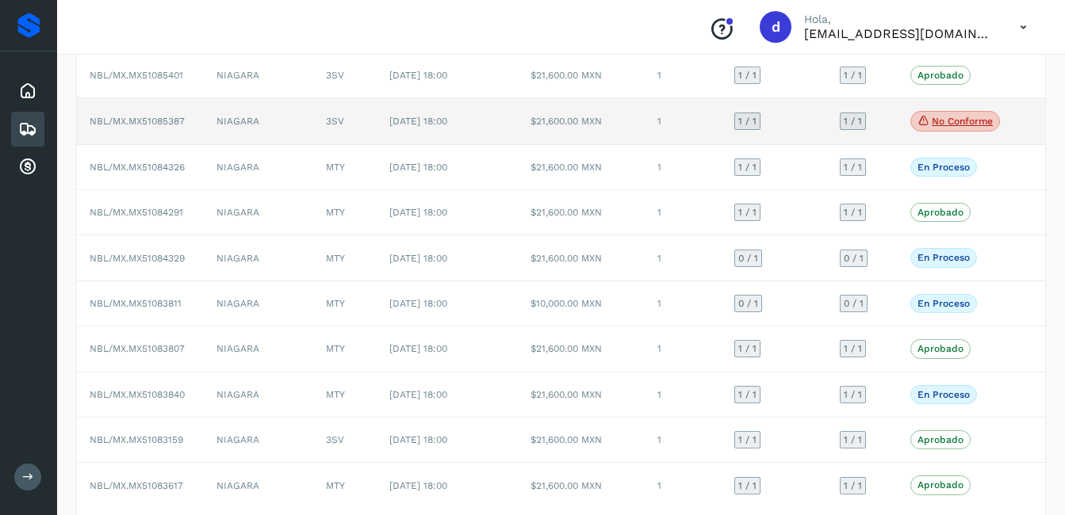
scroll to position [159, 0]
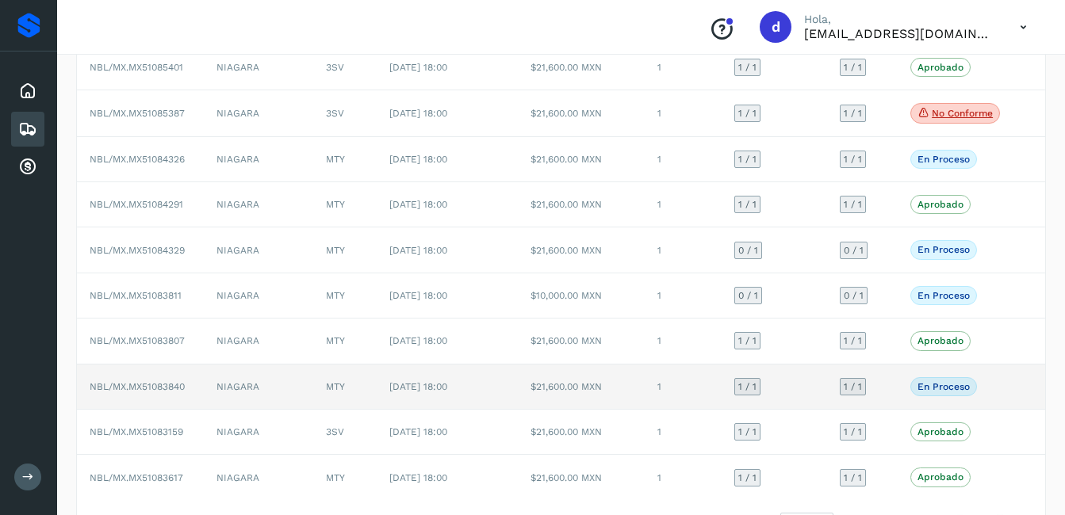
click at [153, 393] on td "NBL/MX.MX51083840" at bounding box center [140, 387] width 127 height 45
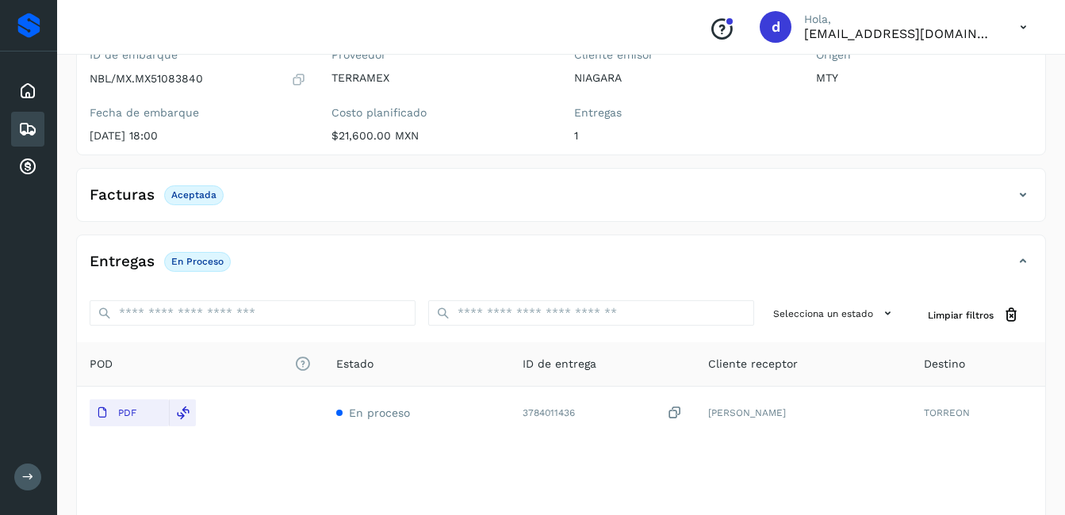
click at [295, 78] on icon at bounding box center [298, 79] width 15 height 16
click at [22, 92] on icon at bounding box center [27, 91] width 19 height 19
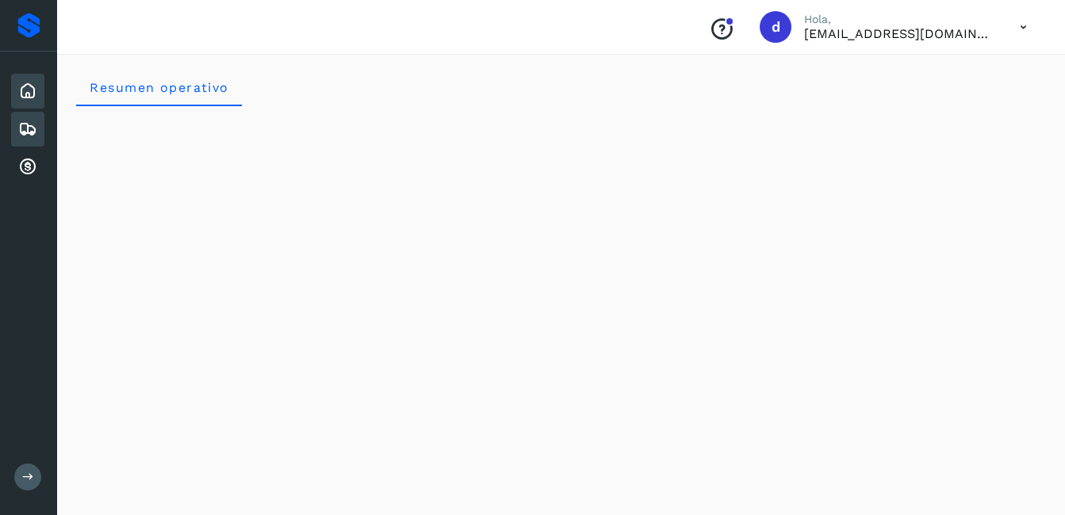
click at [31, 131] on icon at bounding box center [27, 129] width 19 height 19
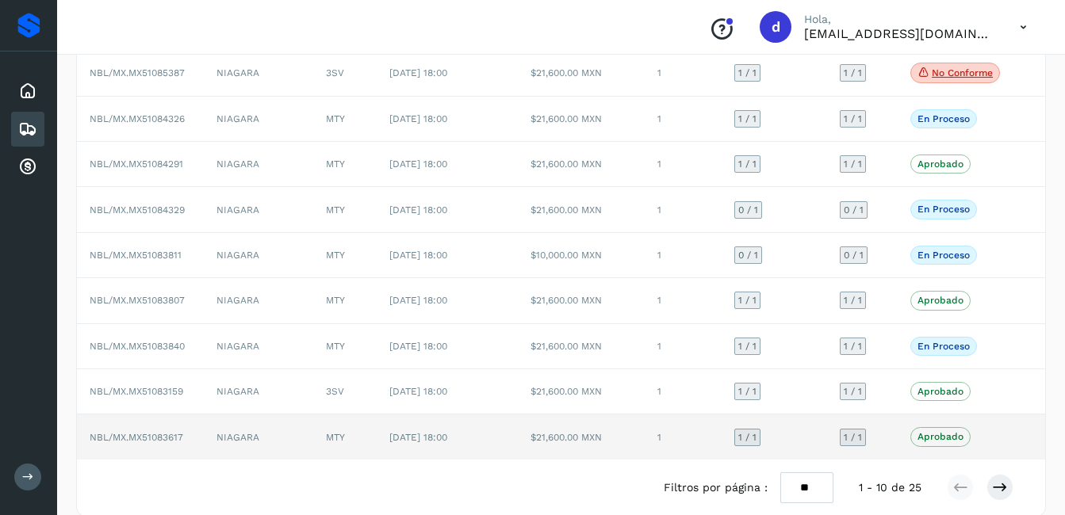
scroll to position [220, 0]
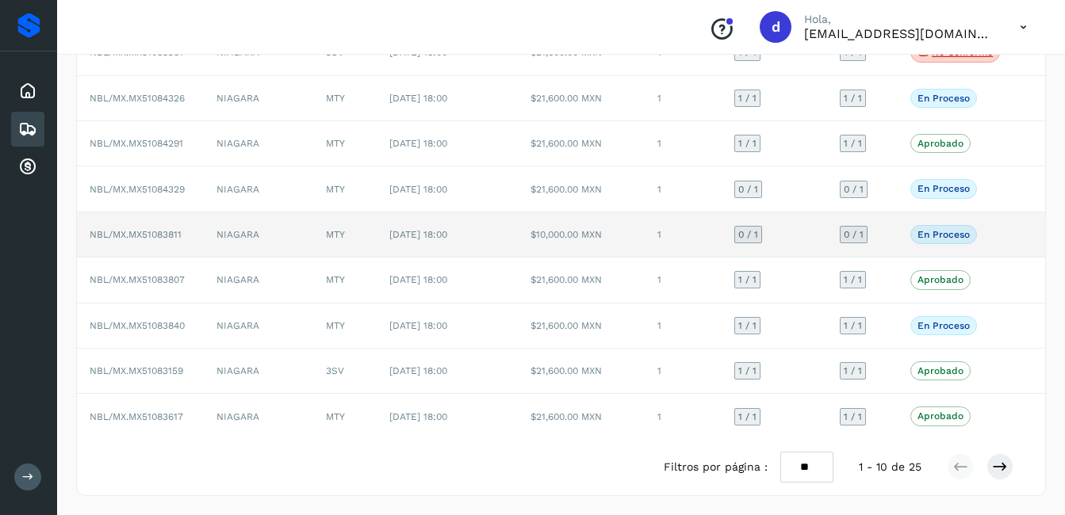
click at [169, 237] on span "NBL/MX.MX51083811" at bounding box center [136, 234] width 92 height 11
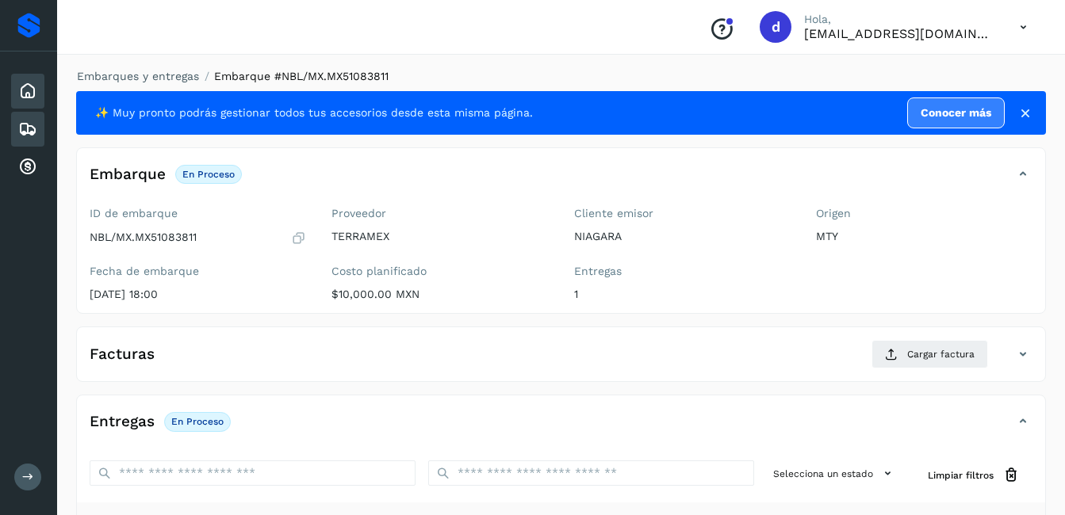
click at [29, 91] on icon at bounding box center [27, 91] width 19 height 19
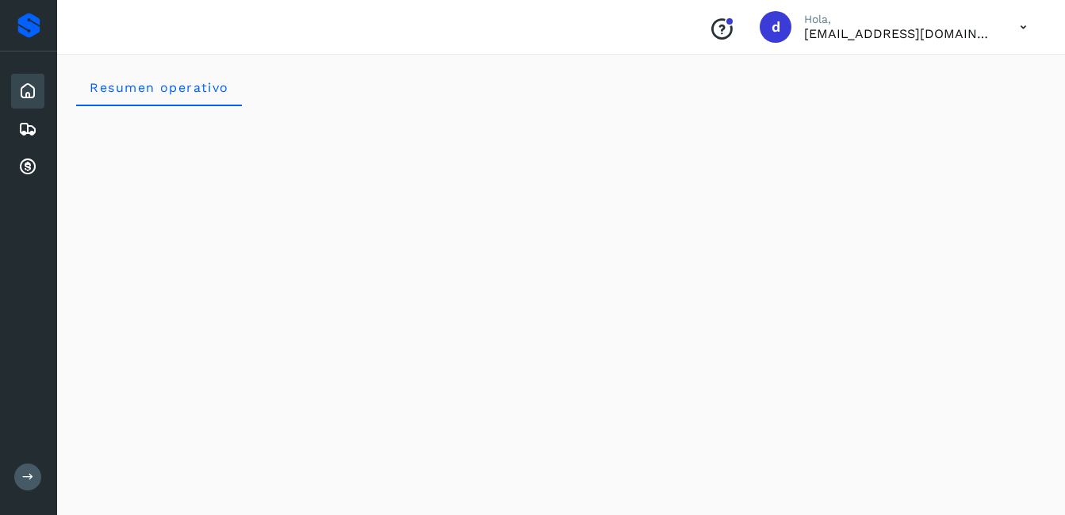
click at [30, 102] on div "Inicio" at bounding box center [27, 91] width 33 height 35
click at [33, 98] on icon at bounding box center [27, 91] width 19 height 19
click at [21, 131] on icon at bounding box center [27, 129] width 19 height 19
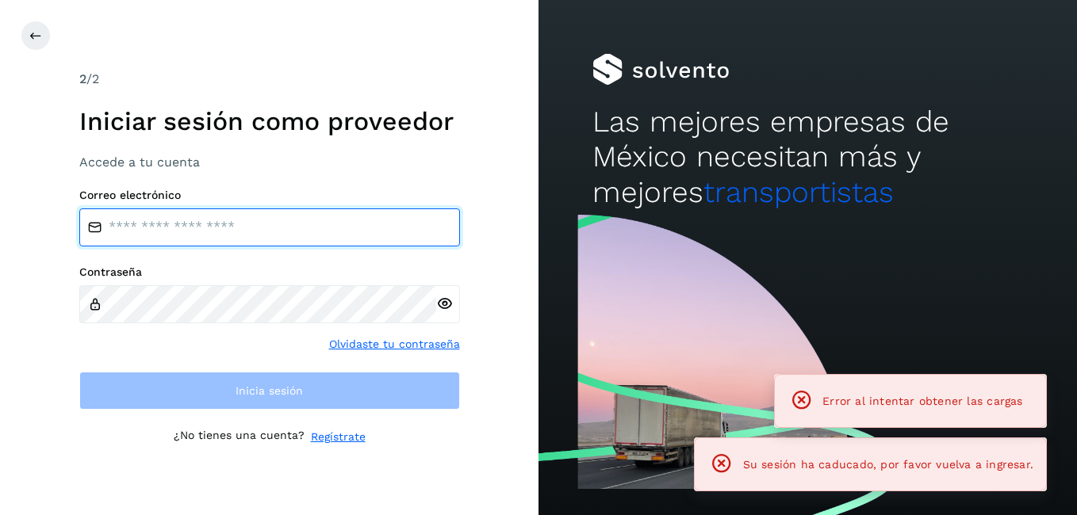
type input "**********"
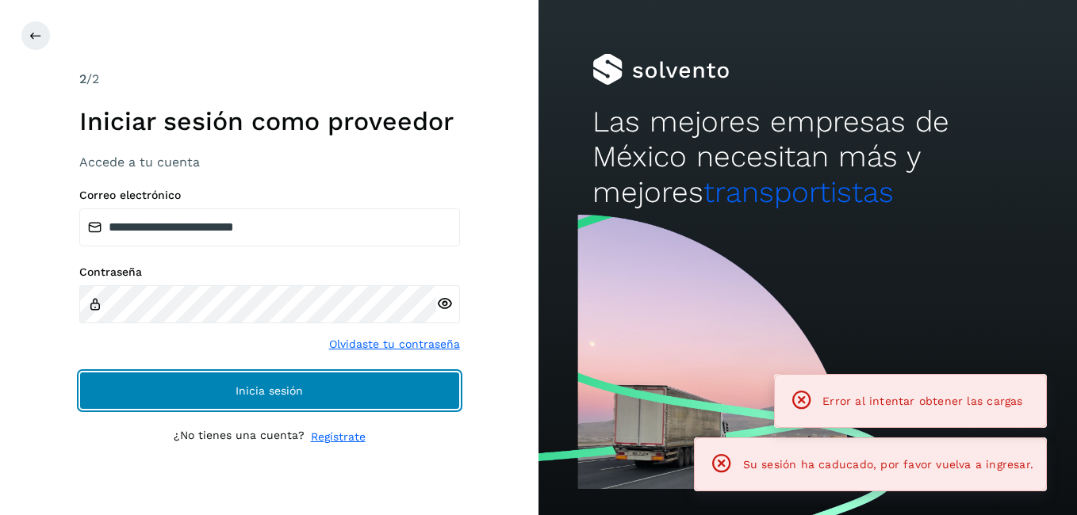
click at [269, 379] on button "Inicia sesión" at bounding box center [269, 391] width 381 height 38
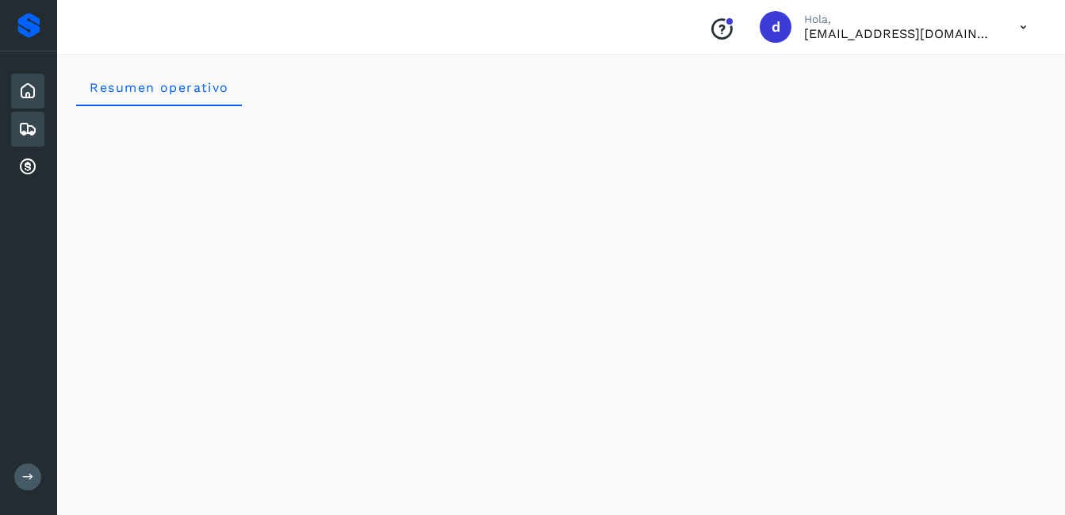
click at [23, 128] on icon at bounding box center [27, 129] width 19 height 19
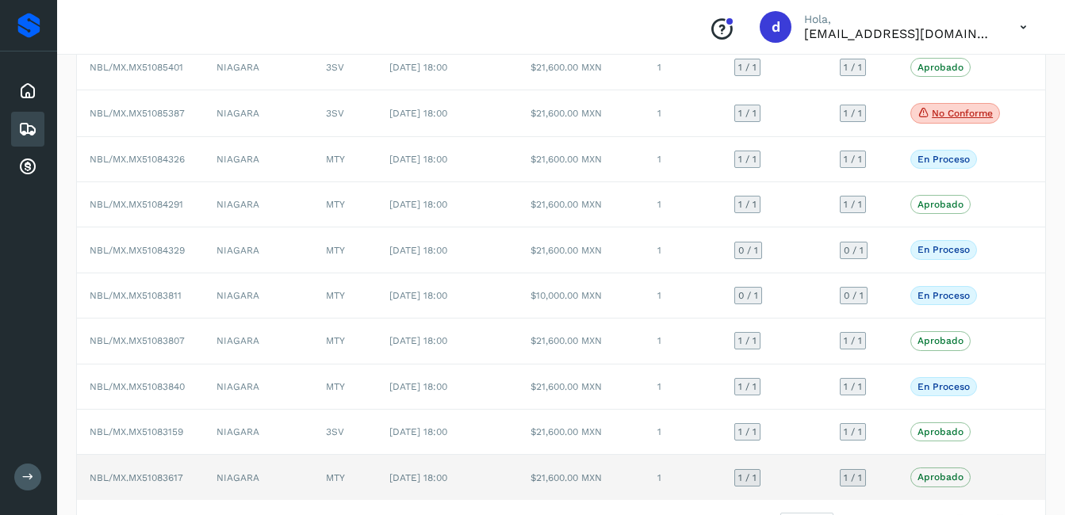
scroll to position [220, 0]
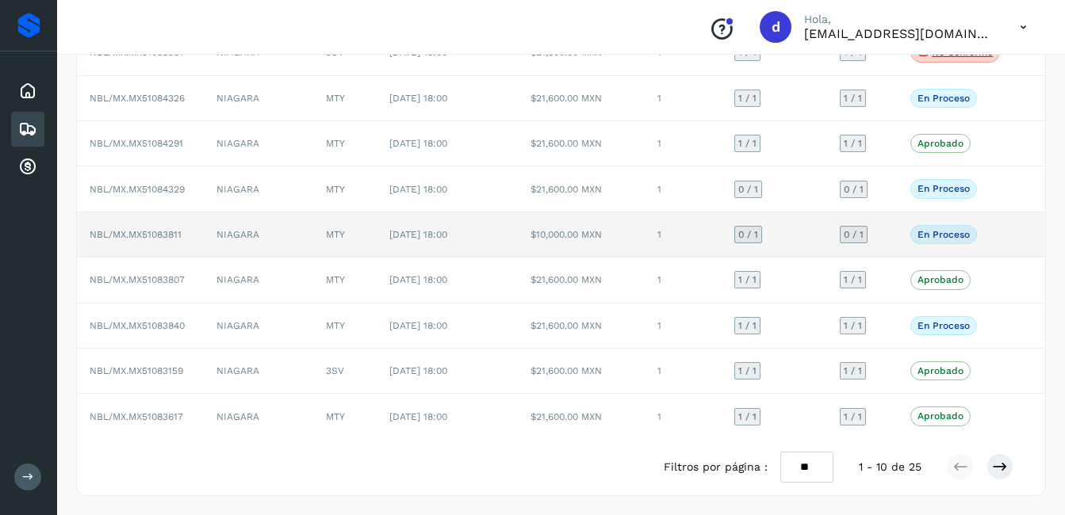
click at [143, 241] on td "NBL/MX.MX51083811" at bounding box center [140, 234] width 127 height 45
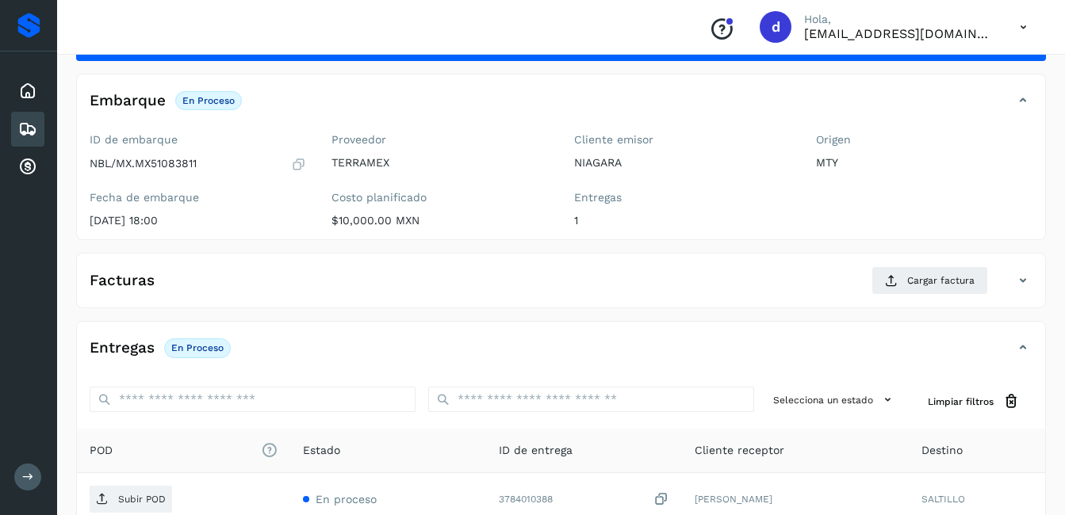
scroll to position [61, 0]
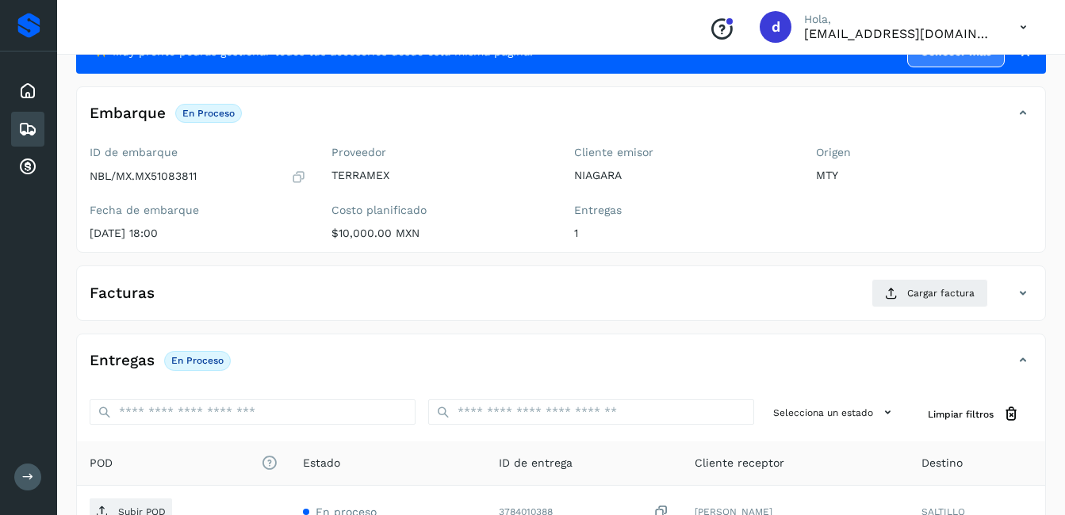
click at [178, 361] on p "En proceso" at bounding box center [197, 360] width 52 height 11
click at [140, 361] on h4 "Entregas" at bounding box center [122, 361] width 65 height 18
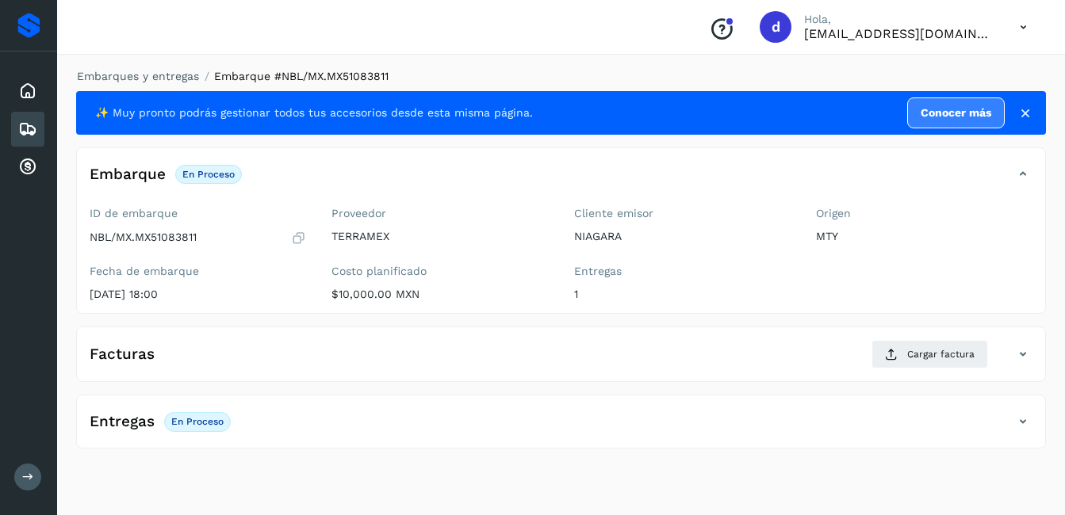
scroll to position [0, 0]
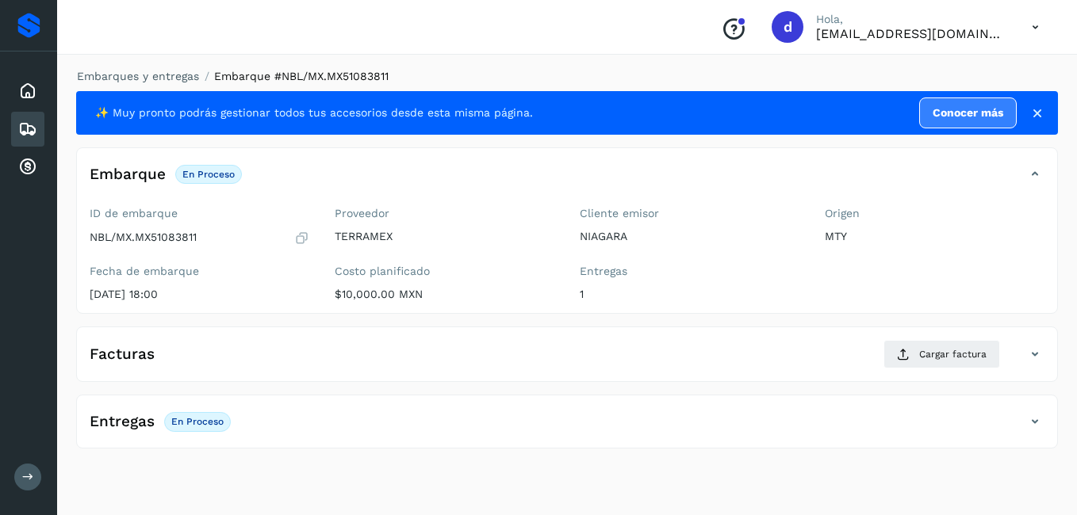
click at [130, 348] on h4 "Facturas" at bounding box center [122, 355] width 65 height 18
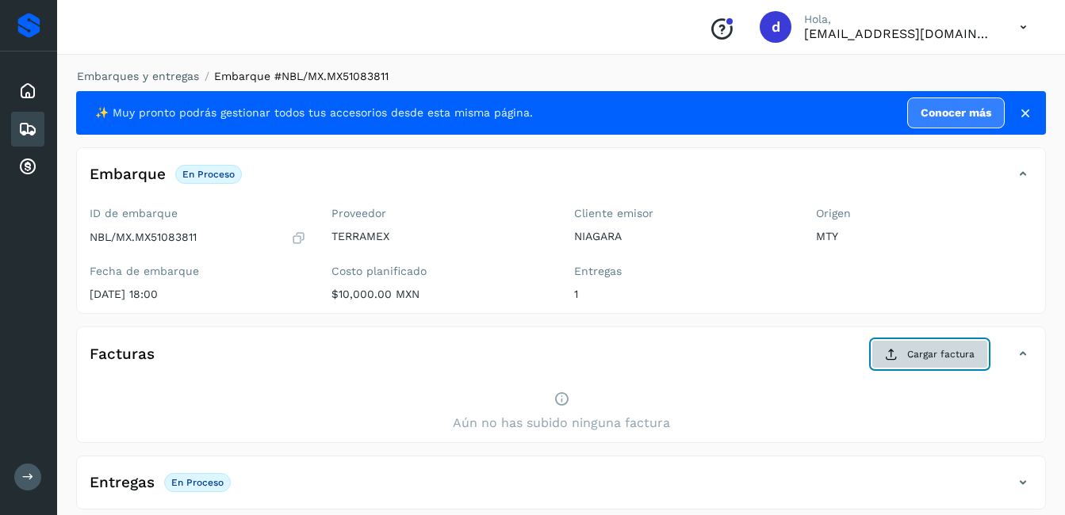
click at [903, 354] on button "Cargar factura" at bounding box center [929, 354] width 117 height 29
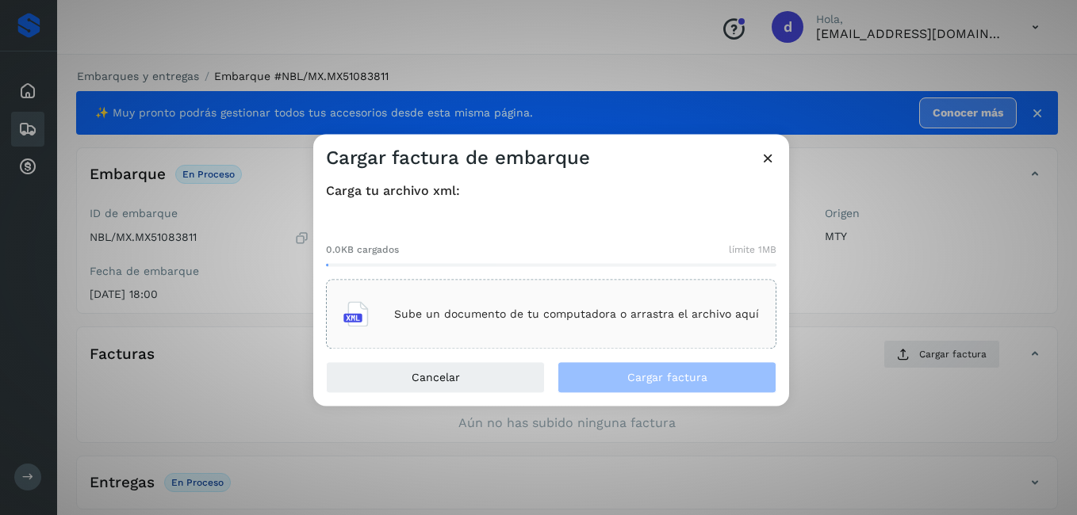
click at [484, 312] on p "Sube un documento de tu computadora o arrastra el archivo aquí" at bounding box center [576, 314] width 365 height 13
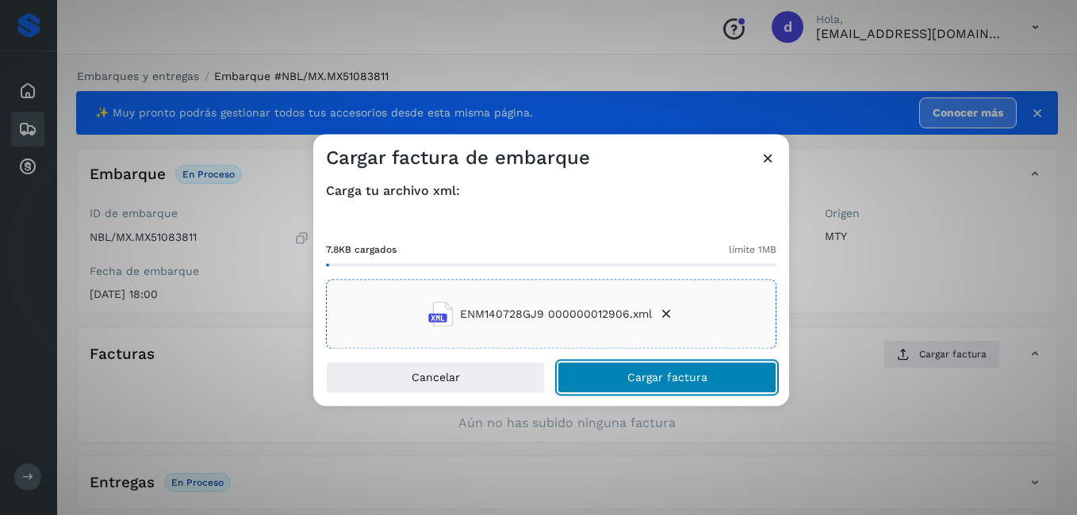
click at [665, 376] on span "Cargar factura" at bounding box center [667, 378] width 80 height 11
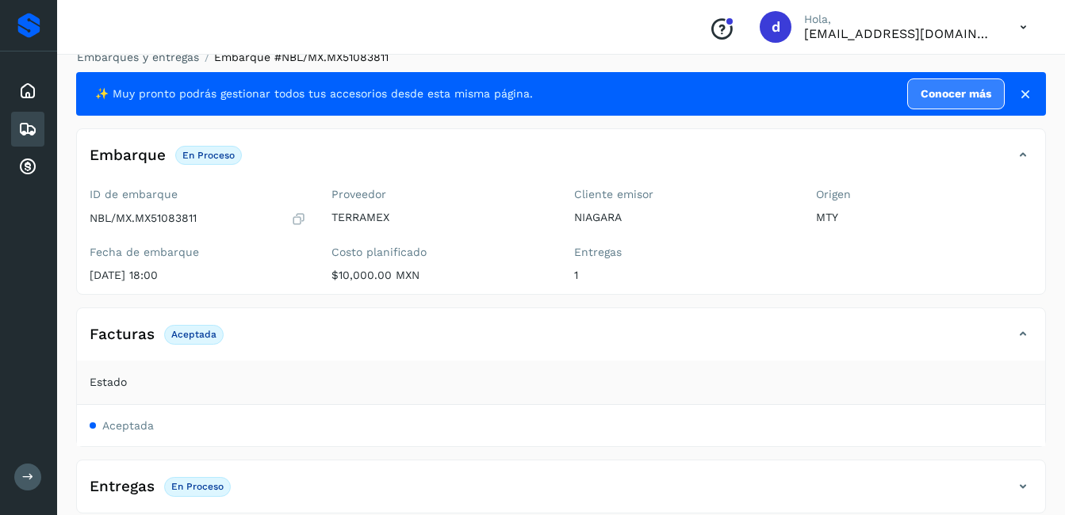
scroll to position [36, 0]
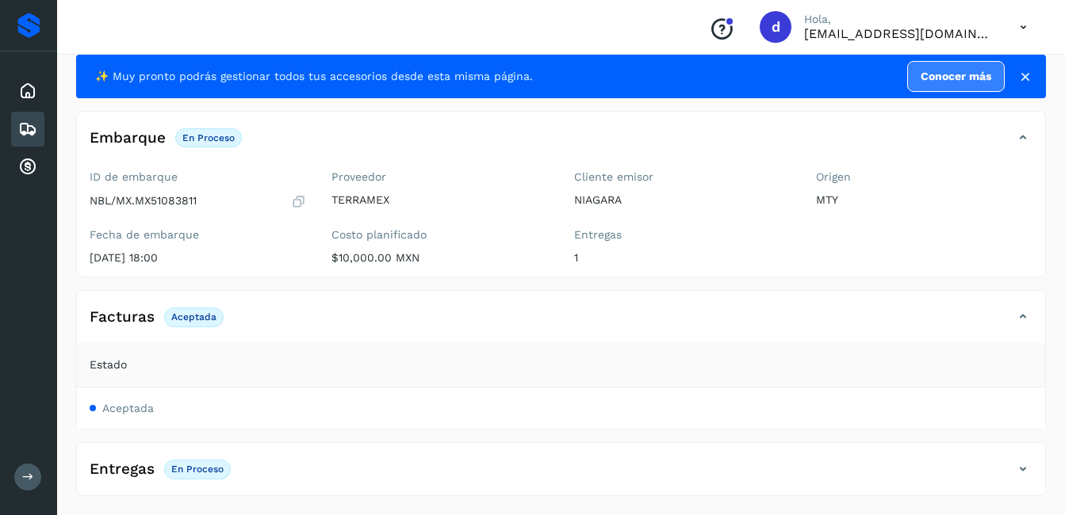
click at [196, 472] on p "En proceso" at bounding box center [197, 469] width 52 height 11
click at [1029, 472] on icon at bounding box center [1022, 469] width 19 height 19
drag, startPoint x: 1011, startPoint y: 472, endPoint x: 974, endPoint y: 459, distance: 38.9
click at [1011, 472] on div "Entregas En proceso" at bounding box center [545, 469] width 936 height 27
click at [1021, 465] on icon at bounding box center [1022, 469] width 19 height 19
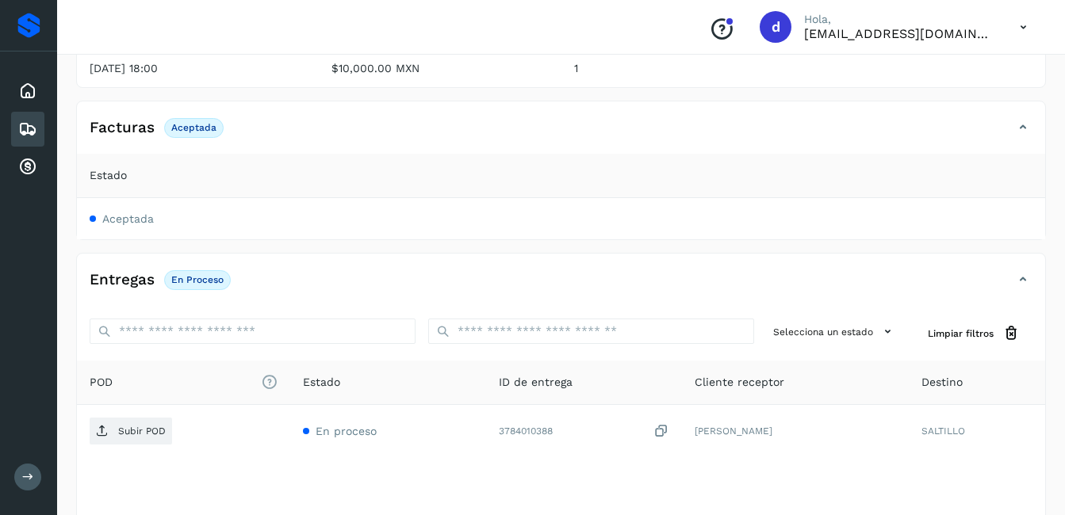
scroll to position [323, 0]
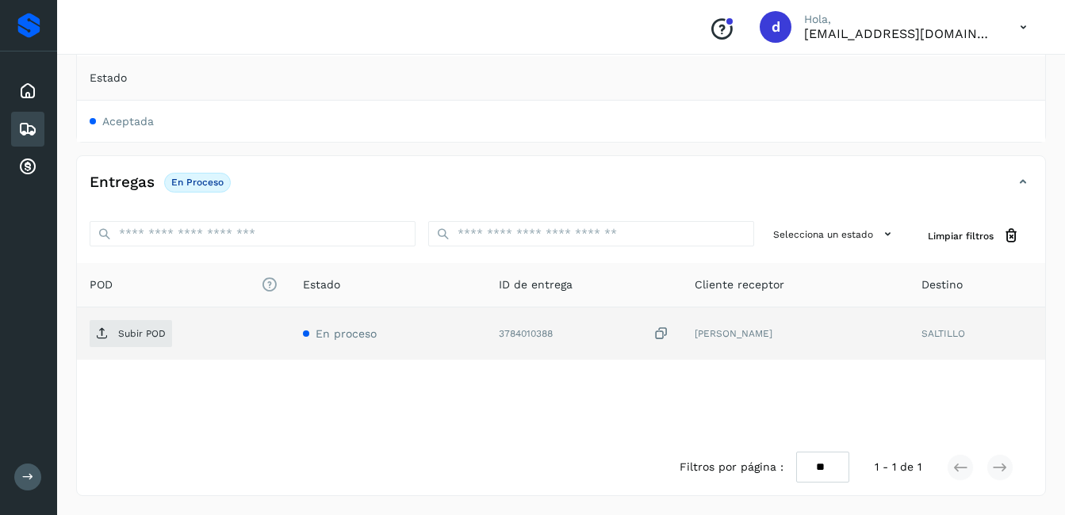
click at [663, 334] on icon at bounding box center [661, 334] width 16 height 17
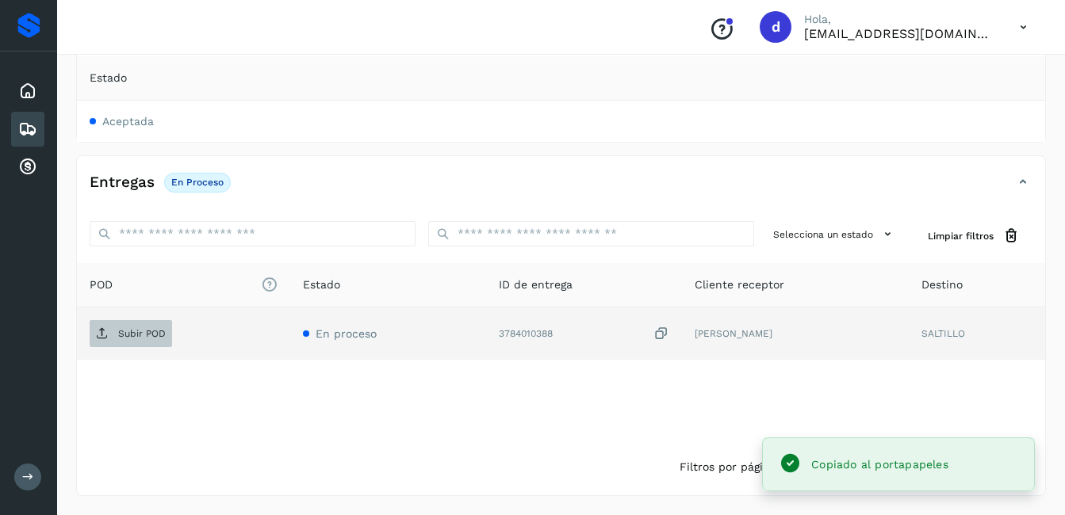
click at [115, 333] on span "Subir POD" at bounding box center [131, 333] width 82 height 25
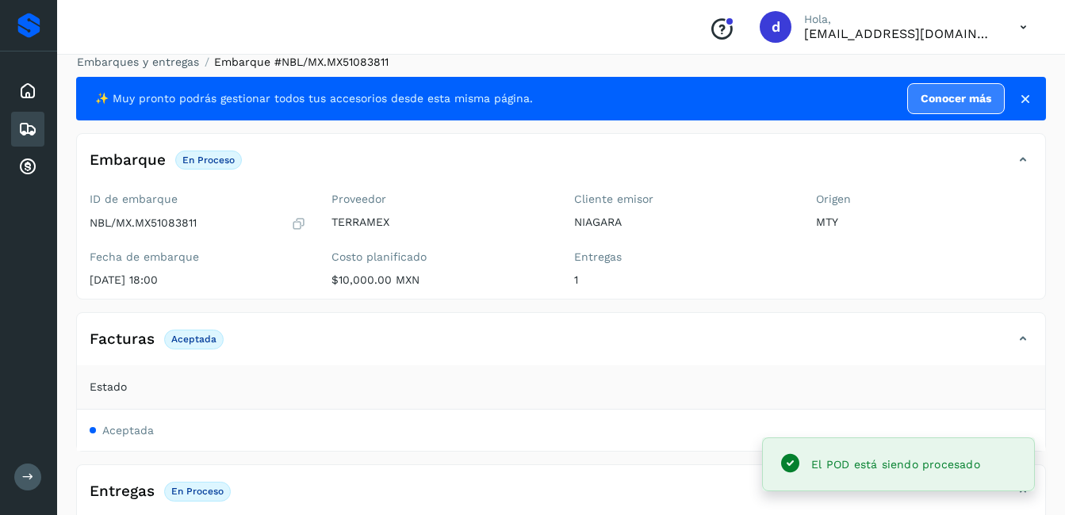
scroll to position [0, 0]
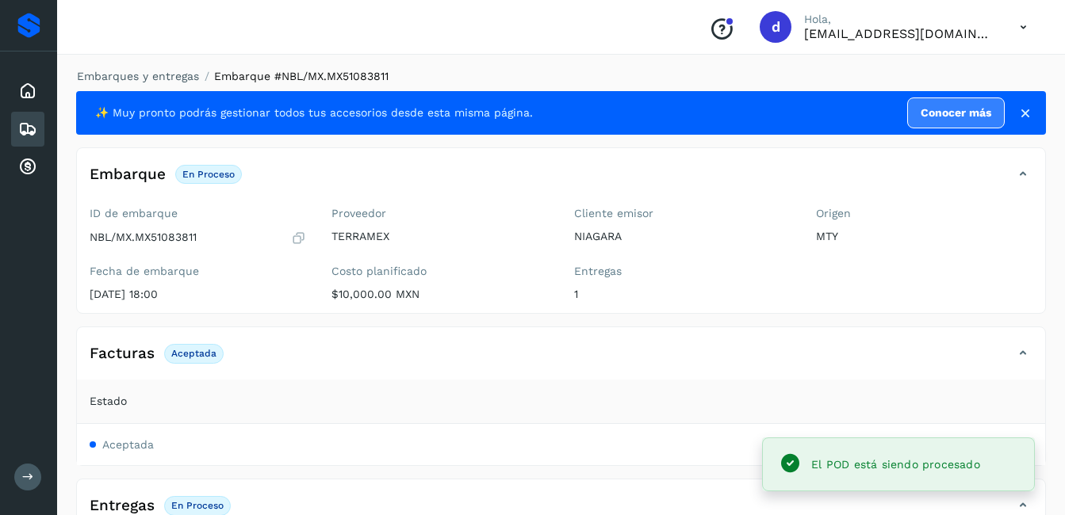
click at [297, 239] on icon at bounding box center [298, 238] width 15 height 16
drag, startPoint x: 307, startPoint y: 273, endPoint x: 298, endPoint y: 269, distance: 9.6
click at [304, 272] on div "ID de embarque NBL/MX.MX51083811 Fecha de embarque [DATE] 18:00" at bounding box center [198, 257] width 242 height 113
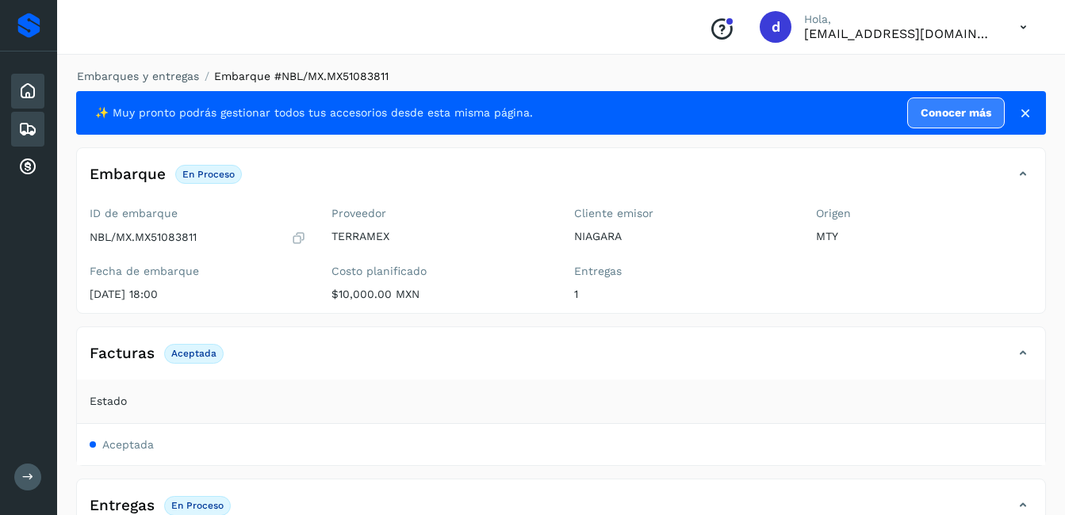
click at [34, 90] on icon at bounding box center [27, 91] width 19 height 19
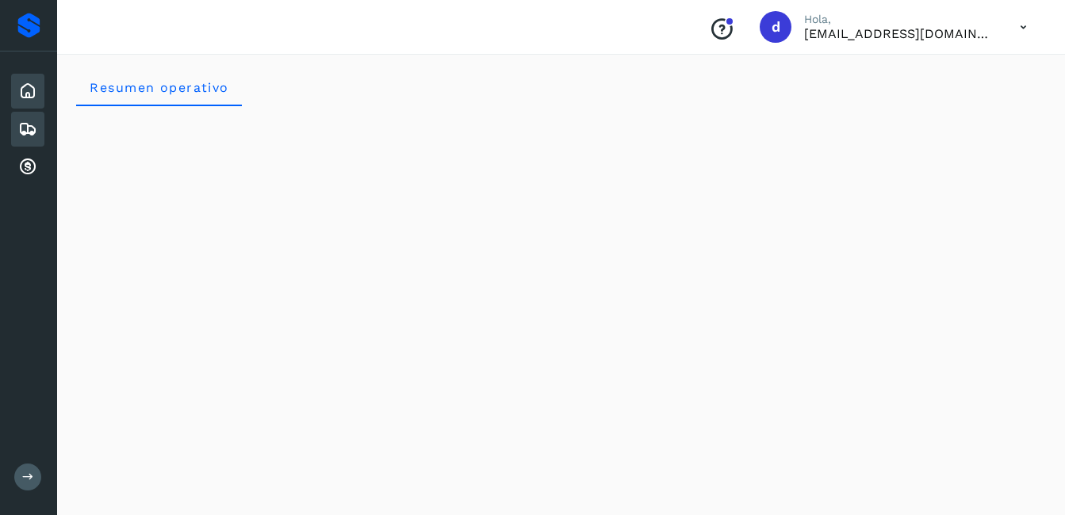
click at [27, 126] on icon at bounding box center [27, 129] width 19 height 19
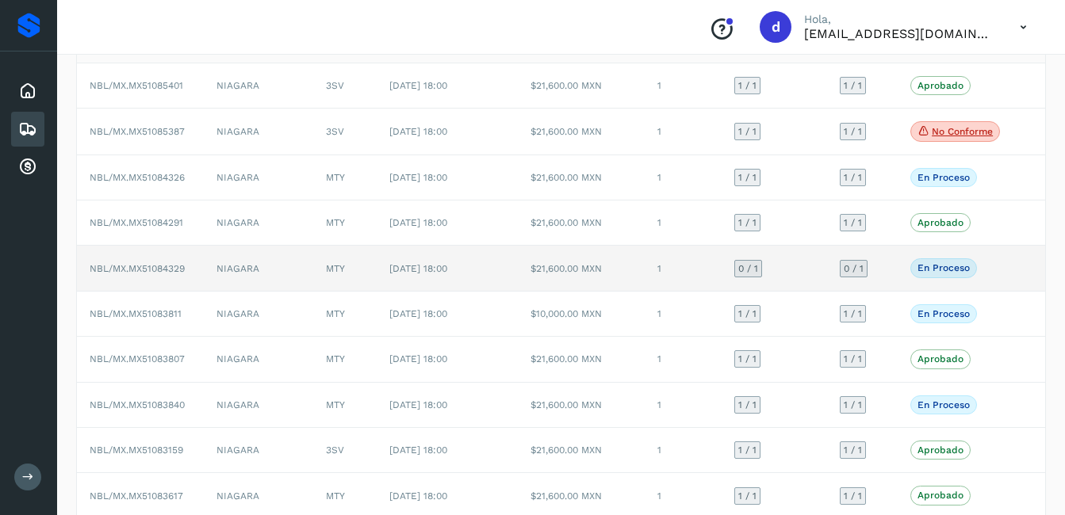
scroll to position [61, 0]
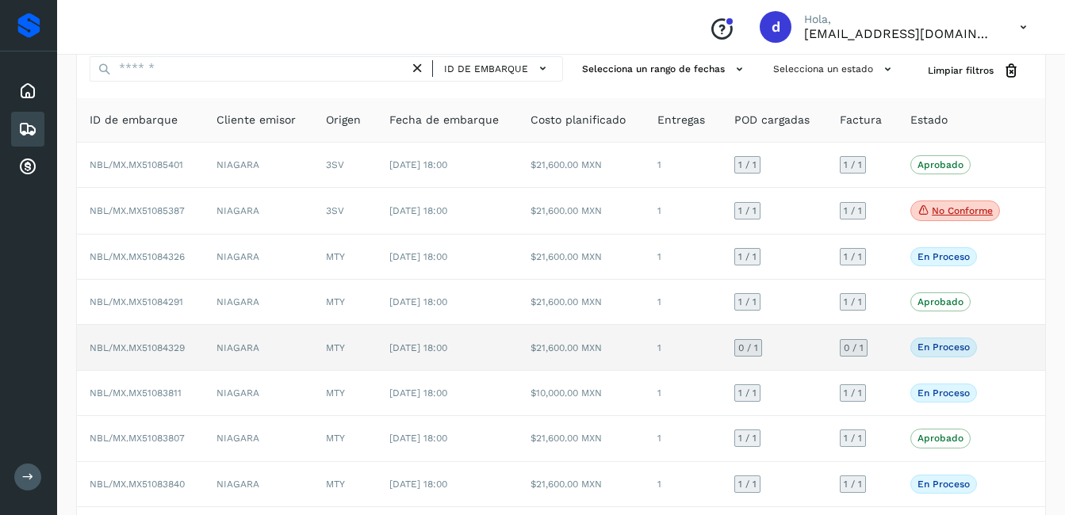
click at [174, 353] on span "NBL/MX.MX51084329" at bounding box center [137, 347] width 95 height 11
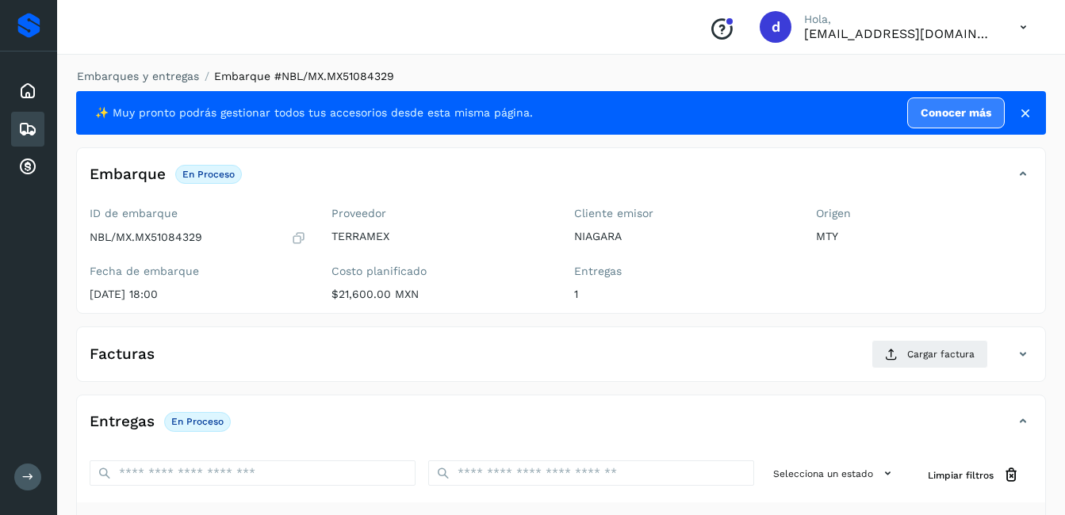
click at [27, 128] on icon at bounding box center [27, 129] width 19 height 19
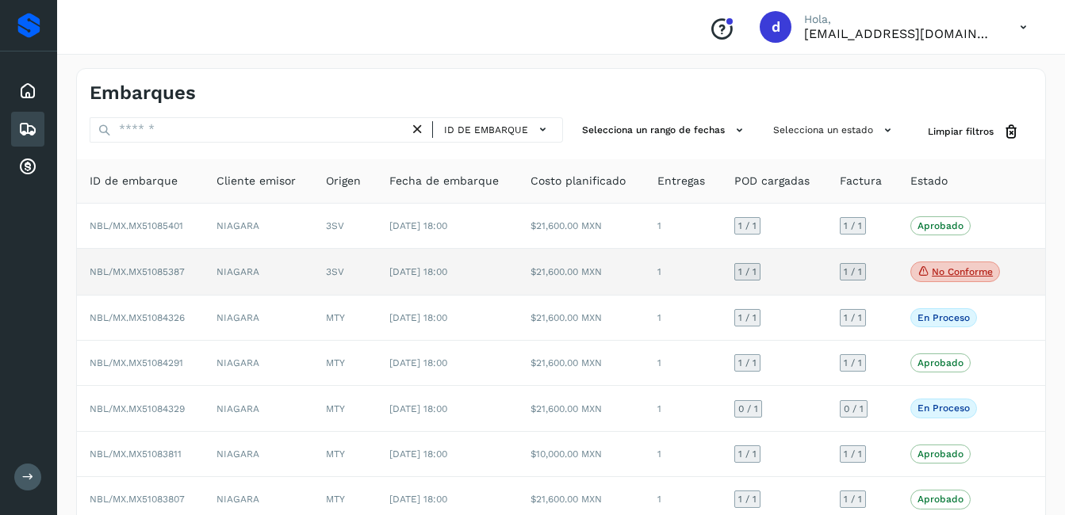
click at [117, 272] on span "NBL/MX.MX51085387" at bounding box center [137, 271] width 95 height 11
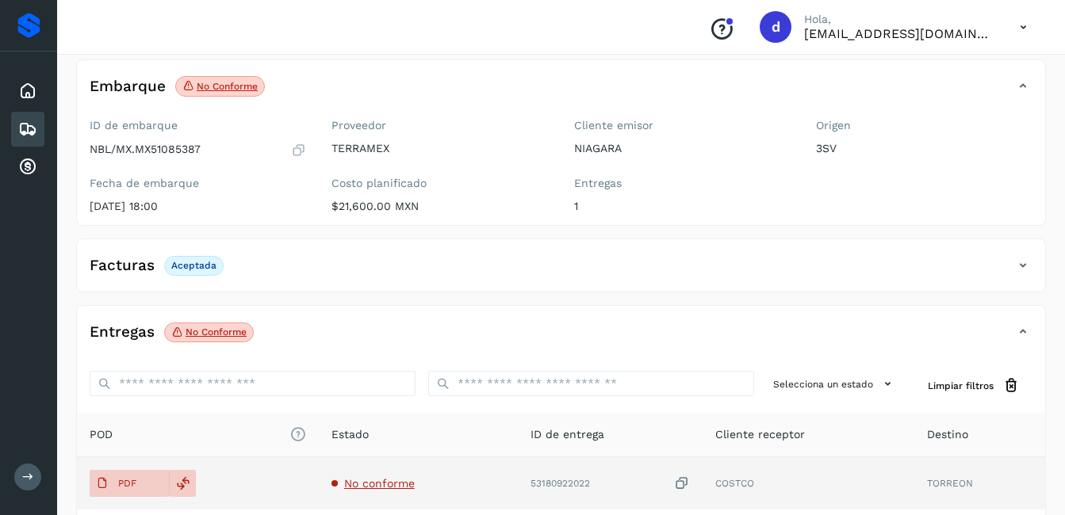
scroll to position [159, 0]
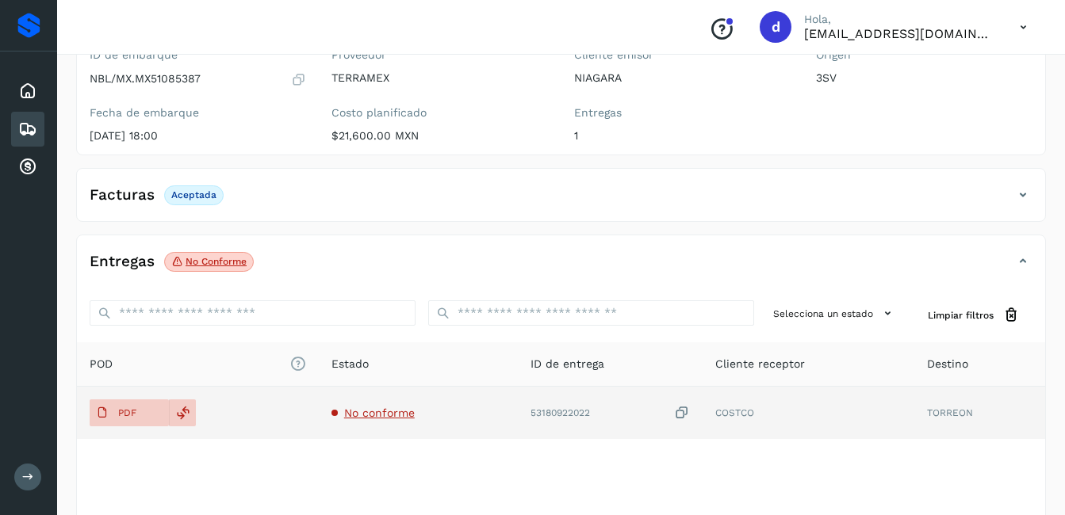
click at [364, 421] on td "No conforme" at bounding box center [419, 413] width 200 height 52
click at [150, 413] on button "PDF" at bounding box center [129, 413] width 79 height 27
click at [182, 416] on icon at bounding box center [183, 413] width 14 height 14
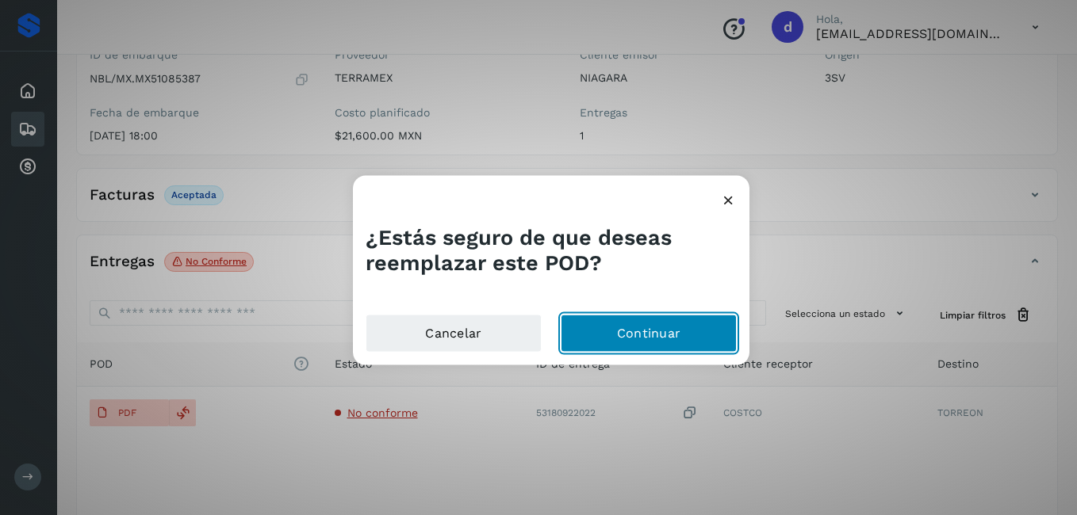
click at [618, 338] on button "Continuar" at bounding box center [648, 333] width 176 height 38
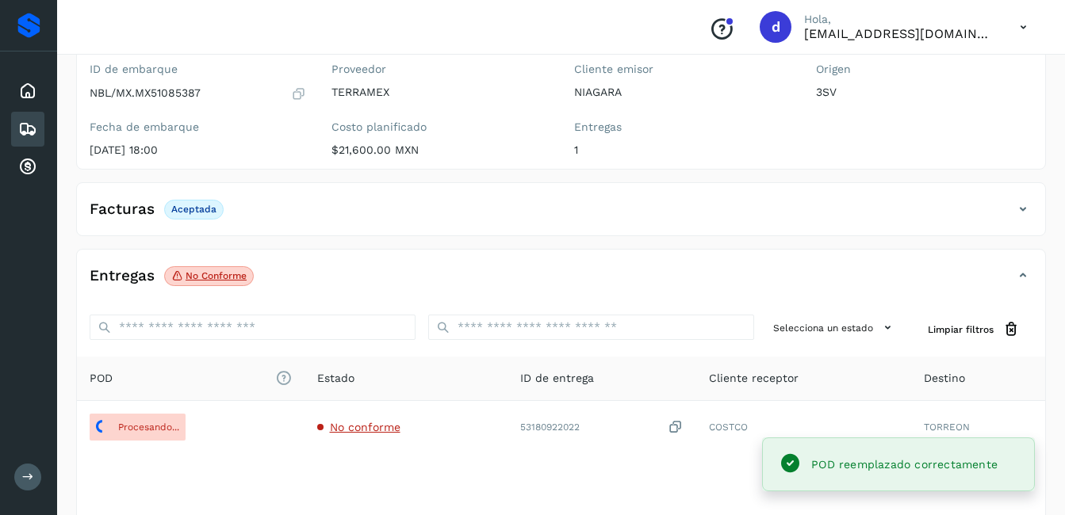
scroll to position [0, 0]
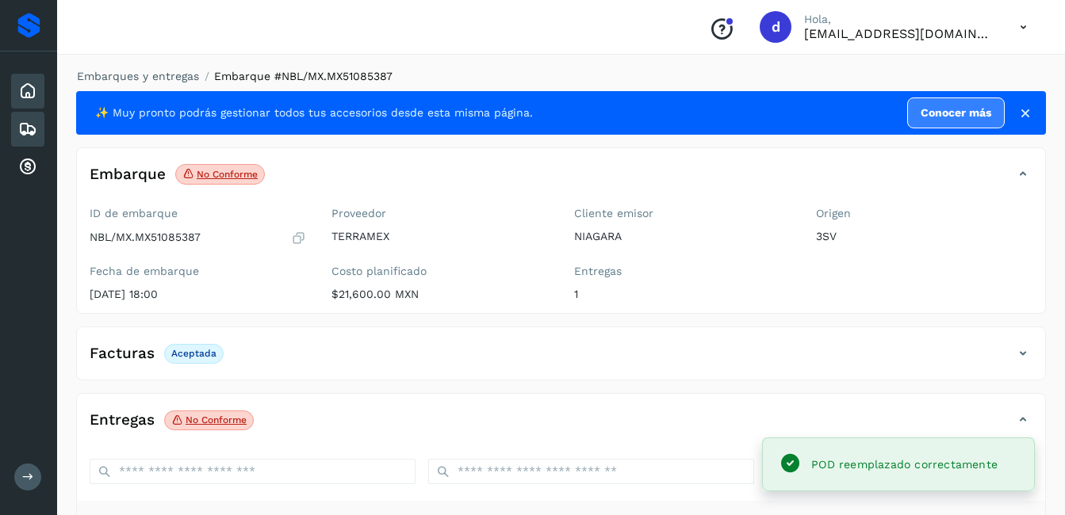
click at [31, 104] on div "Inicio" at bounding box center [27, 91] width 33 height 35
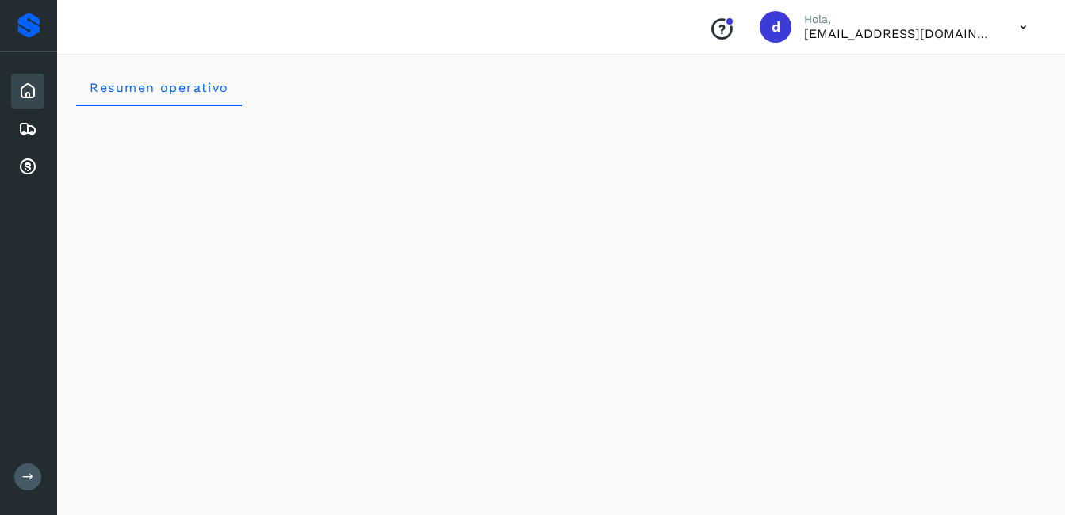
click at [24, 90] on icon at bounding box center [27, 91] width 19 height 19
click at [22, 129] on icon at bounding box center [27, 129] width 19 height 19
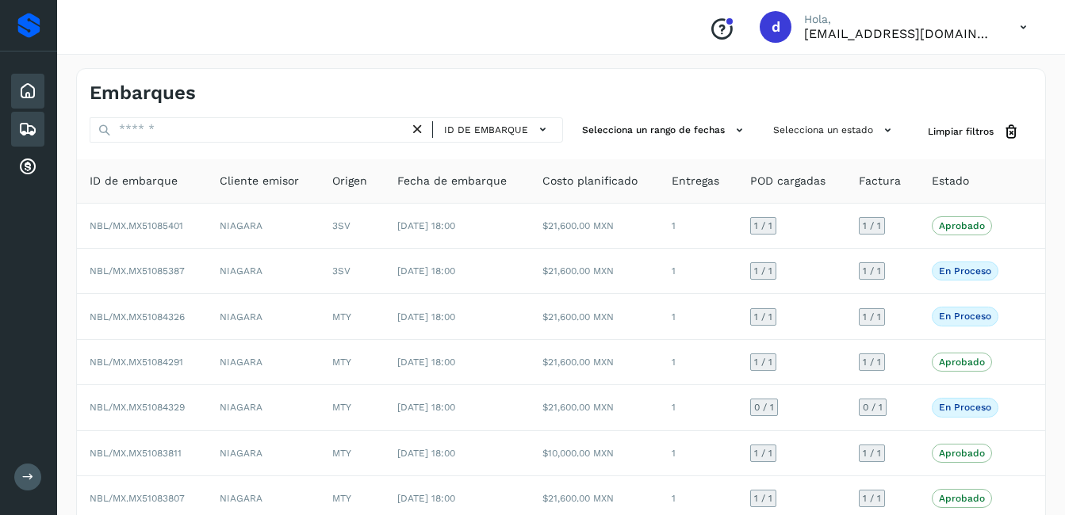
click at [31, 90] on icon at bounding box center [27, 91] width 19 height 19
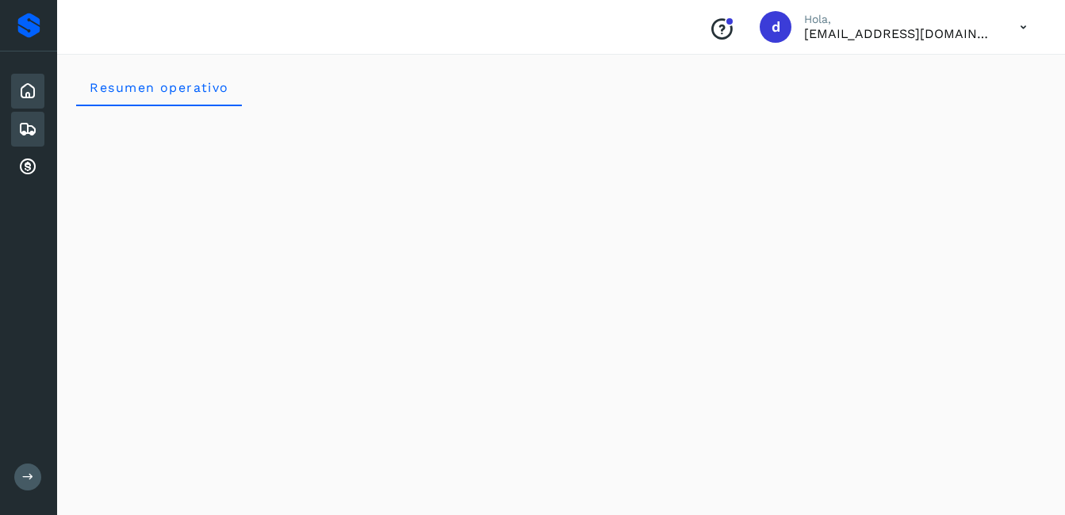
click at [23, 128] on icon at bounding box center [27, 129] width 19 height 19
